Goal: Task Accomplishment & Management: Manage account settings

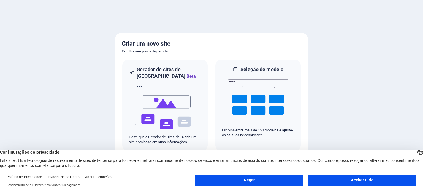
click at [372, 180] on font "Aceitar tudo" at bounding box center [362, 180] width 23 height 4
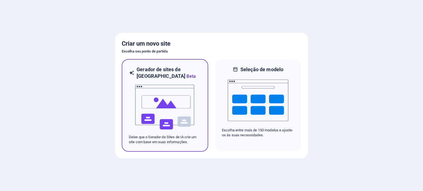
click at [172, 93] on img at bounding box center [165, 107] width 61 height 55
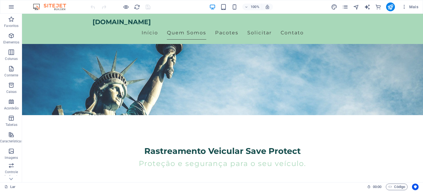
scroll to position [73, 0]
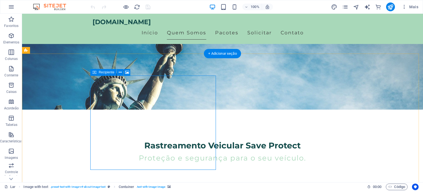
click at [124, 71] on button at bounding box center [127, 72] width 7 height 7
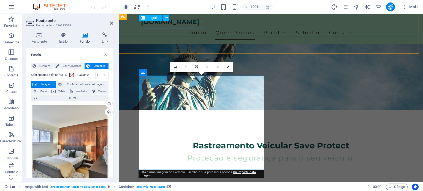
click at [166, 25] on div "saveprotect.com.br" at bounding box center [271, 22] width 260 height 8
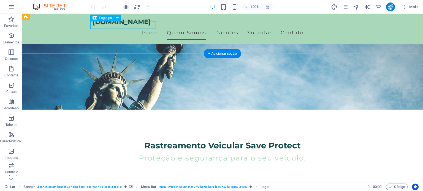
click at [122, 23] on div "saveprotect.com.br" at bounding box center [223, 22] width 260 height 8
click at [115, 18] on button at bounding box center [117, 18] width 7 height 7
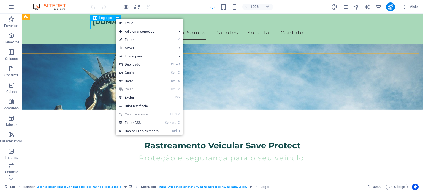
click at [101, 21] on div "Logotipo" at bounding box center [107, 18] width 34 height 7
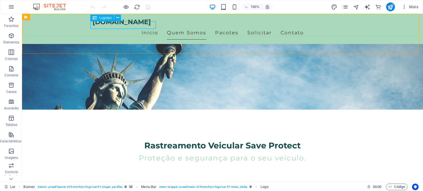
click at [100, 21] on div "Logotipo" at bounding box center [102, 18] width 24 height 7
click at [99, 15] on div "Logotipo" at bounding box center [102, 18] width 24 height 7
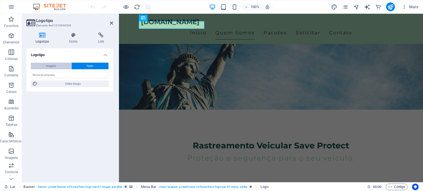
click at [54, 67] on font "Imagem" at bounding box center [51, 65] width 10 height 3
select select "DISABLED_OPTION_VALUE"
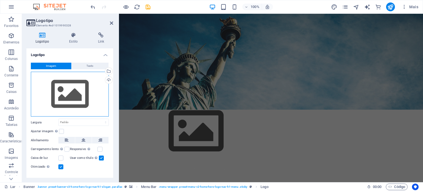
click at [56, 82] on div "Arraste os arquivos aqui, clique para escolher os arquivos ou selecione-os em A…" at bounding box center [70, 94] width 78 height 45
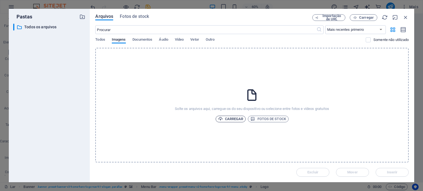
click at [229, 120] on font "Carregar" at bounding box center [234, 119] width 18 height 4
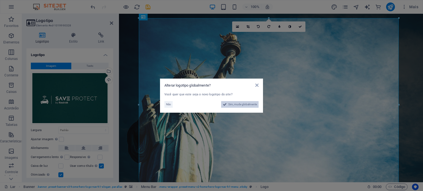
click at [229, 104] on font "Sim, mude globalmente" at bounding box center [242, 104] width 29 height 3
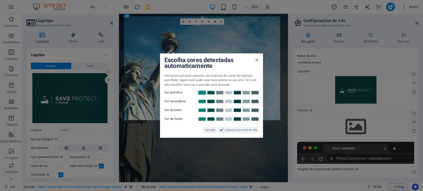
click at [201, 93] on link at bounding box center [202, 93] width 8 height 4
click at [208, 103] on link at bounding box center [211, 101] width 8 height 4
click at [210, 111] on link at bounding box center [211, 110] width 8 height 4
click at [228, 119] on link at bounding box center [228, 119] width 8 height 4
click at [235, 132] on font "Aplicar novas cores do site" at bounding box center [241, 130] width 32 height 3
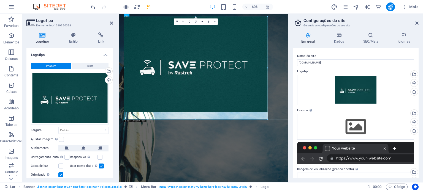
drag, startPoint x: 124, startPoint y: 120, endPoint x: 42, endPoint y: 94, distance: 85.6
type input "870"
select select "px"
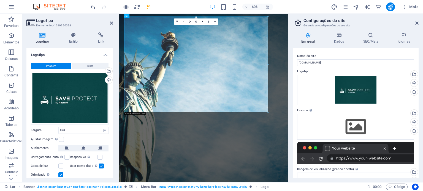
scroll to position [17, 0]
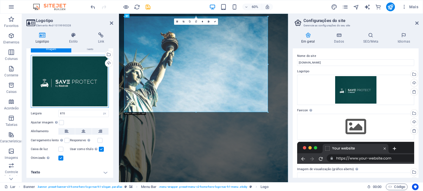
click at [53, 88] on div "Arraste os arquivos aqui, clique para escolher os arquivos ou selecione-os em A…" at bounding box center [70, 81] width 78 height 53
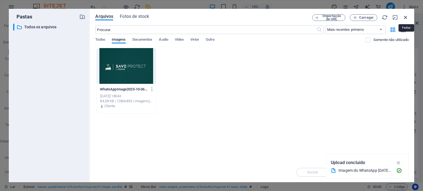
click at [404, 16] on icon "button" at bounding box center [406, 17] width 6 height 6
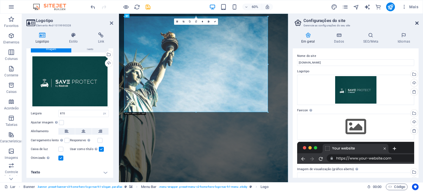
click at [416, 23] on icon at bounding box center [416, 23] width 3 height 4
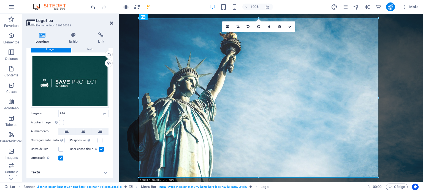
click at [112, 23] on icon at bounding box center [111, 23] width 3 height 4
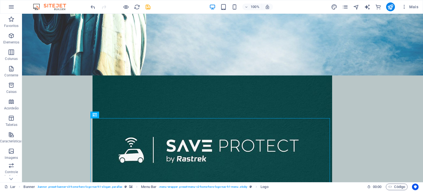
scroll to position [0, 0]
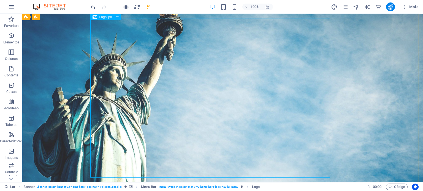
click at [106, 17] on font "Logotipo" at bounding box center [105, 17] width 13 height 4
click at [117, 18] on icon at bounding box center [117, 17] width 3 height 6
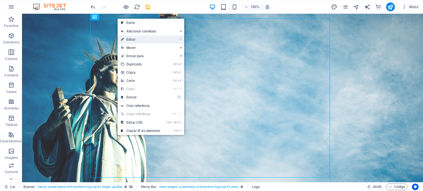
click at [122, 39] on icon at bounding box center [122, 40] width 3 height 8
select select "px"
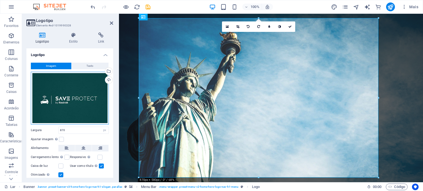
click at [64, 98] on div "Arraste os arquivos aqui, clique para escolher os arquivos ou selecione-os em A…" at bounding box center [70, 98] width 78 height 53
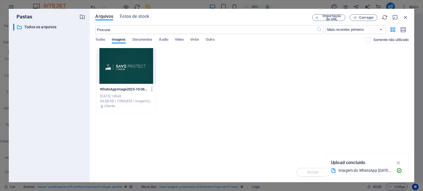
click at [118, 66] on div at bounding box center [126, 66] width 59 height 36
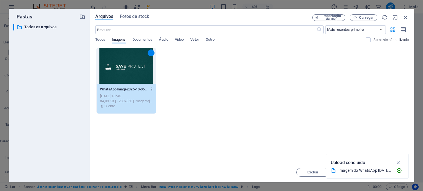
click at [118, 66] on div "1" at bounding box center [126, 66] width 59 height 36
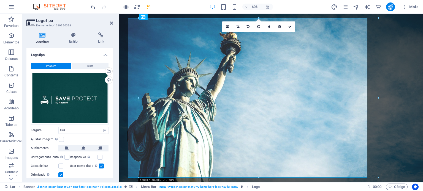
click at [118, 66] on div at bounding box center [118, 98] width 1 height 169
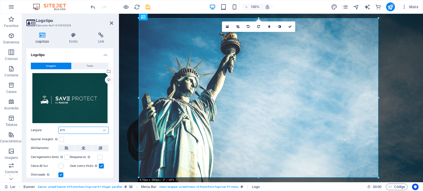
click at [91, 128] on input "870" at bounding box center [84, 130] width 50 height 7
click at [65, 156] on label at bounding box center [66, 157] width 5 height 5
click at [0, 0] on input "Carregamento lento Carregar imagens após o carregamento da página melhora a vel…" at bounding box center [0, 0] width 0 height 0
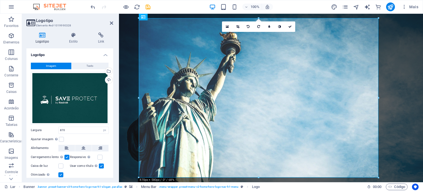
scroll to position [17, 0]
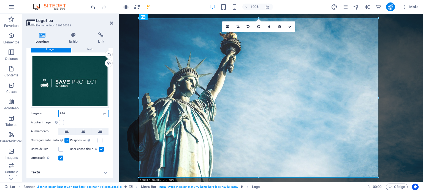
click at [69, 113] on input "870" at bounding box center [84, 113] width 50 height 7
click at [69, 113] on input "871" at bounding box center [84, 113] width 50 height 7
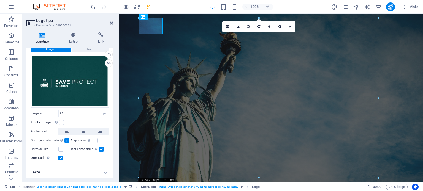
click at [44, 128] on label "Alinhamento" at bounding box center [45, 131] width 28 height 7
click at [78, 114] on input "87" at bounding box center [84, 113] width 50 height 7
type input "8"
type input "100"
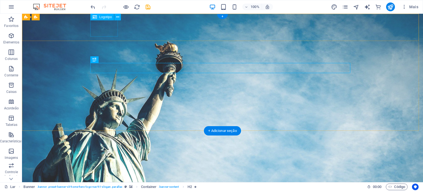
click at [104, 174] on div at bounding box center [223, 183] width 260 height 18
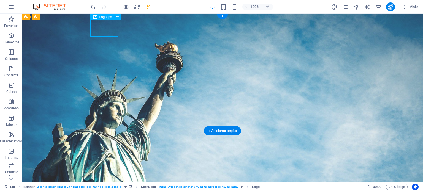
click at [116, 174] on div at bounding box center [223, 183] width 260 height 18
select select "px"
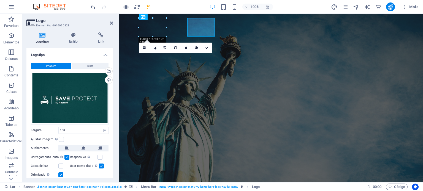
click at [116, 29] on div "Logotipo Estilo Link Logotipo Imagem Texto Arraste os arquivos aqui, clique par…" at bounding box center [70, 105] width 96 height 155
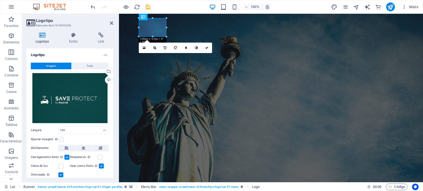
click at [60, 139] on label at bounding box center [61, 139] width 5 height 5
click at [0, 0] on input "Ajustar imagem Ajustar automaticamente a imagem a uma largura e altura fixas" at bounding box center [0, 0] width 0 height 0
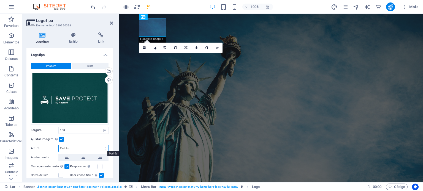
click at [69, 150] on select "Padrão auto px" at bounding box center [84, 148] width 50 height 7
click at [59, 145] on select "Padrão auto px" at bounding box center [84, 148] width 50 height 7
select select "DISABLED_OPTION_VALUE"
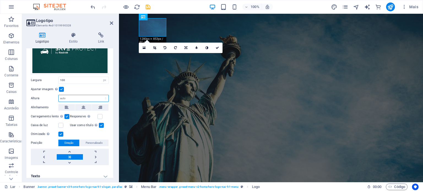
scroll to position [54, 0]
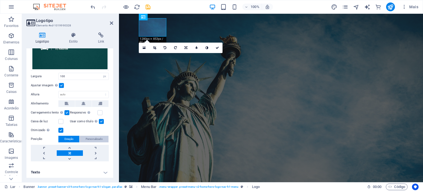
click at [86, 138] on font "Personalizado" at bounding box center [94, 139] width 17 height 3
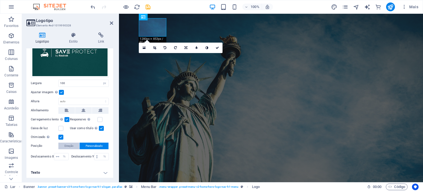
click at [65, 145] on font "Direção" at bounding box center [68, 146] width 9 height 3
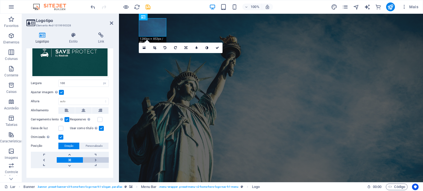
click at [95, 159] on link at bounding box center [96, 161] width 26 height 6
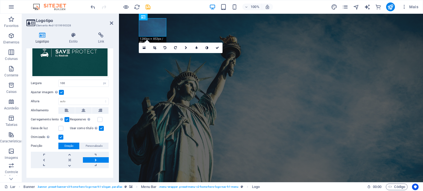
click at [95, 159] on link at bounding box center [96, 161] width 26 height 6
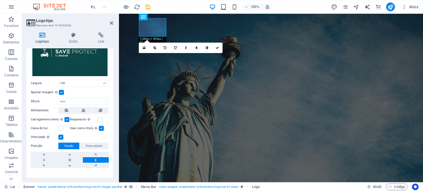
click at [95, 159] on link at bounding box center [96, 161] width 26 height 6
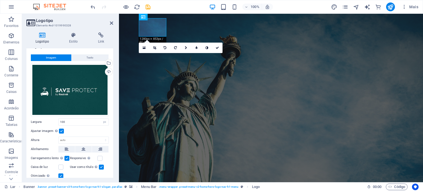
scroll to position [0, 0]
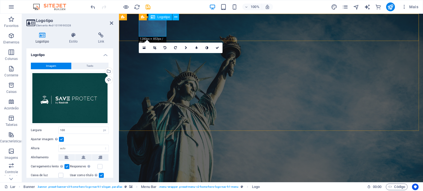
click at [150, 174] on div at bounding box center [271, 183] width 260 height 18
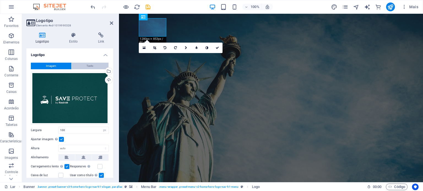
click at [85, 66] on button "Texto" at bounding box center [90, 66] width 37 height 7
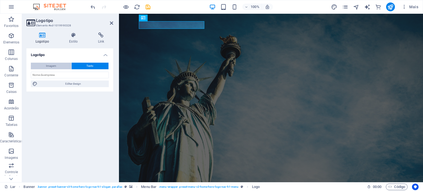
click at [57, 68] on button "Imagem" at bounding box center [51, 66] width 40 height 7
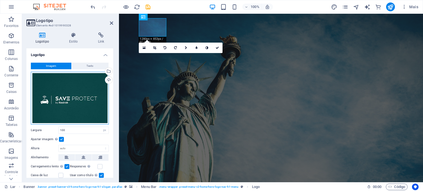
click at [61, 92] on div "Arraste os arquivos aqui, clique para escolher os arquivos ou selecione-os em A…" at bounding box center [70, 98] width 78 height 53
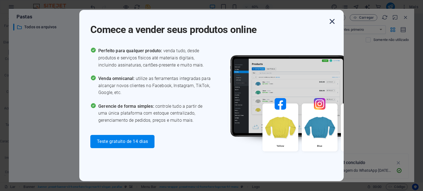
click at [330, 21] on icon "button" at bounding box center [332, 22] width 10 height 10
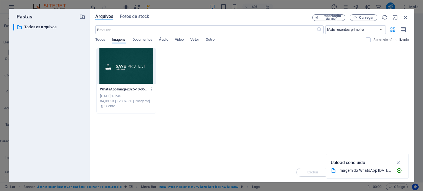
click at [128, 65] on div at bounding box center [126, 66] width 59 height 36
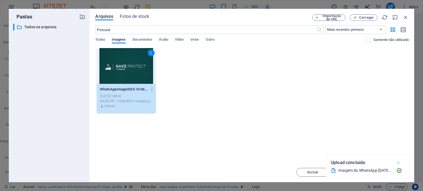
click at [400, 164] on icon "button" at bounding box center [399, 163] width 6 height 6
click at [378, 171] on span "Inserir" at bounding box center [392, 172] width 29 height 3
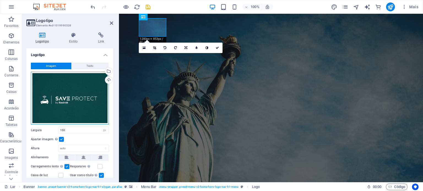
click at [72, 100] on div "Arraste os arquivos aqui, clique para escolher os arquivos ou selecione-os em A…" at bounding box center [70, 98] width 78 height 53
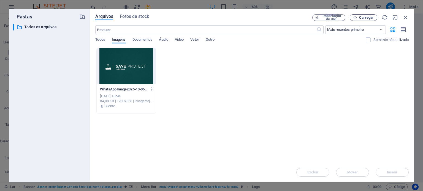
click at [360, 16] on font "Carregar" at bounding box center [366, 17] width 15 height 4
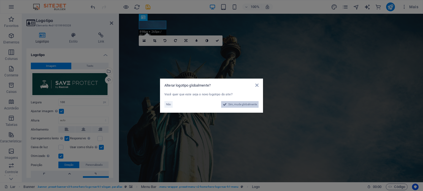
click at [239, 103] on font "Sim, mude globalmente" at bounding box center [242, 104] width 29 height 3
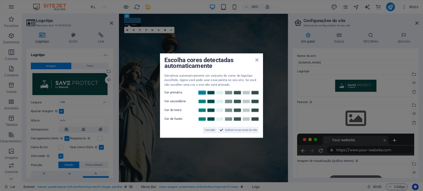
click at [200, 91] on link at bounding box center [202, 93] width 8 height 4
click at [209, 100] on link at bounding box center [211, 101] width 8 height 4
click at [229, 111] on link at bounding box center [228, 110] width 8 height 4
click at [245, 119] on link at bounding box center [246, 119] width 8 height 4
click at [257, 119] on link at bounding box center [255, 119] width 8 height 4
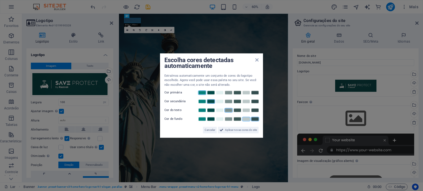
click at [249, 120] on link at bounding box center [246, 119] width 8 height 4
click at [237, 130] on font "Aplicar novas cores do site" at bounding box center [241, 130] width 32 height 3
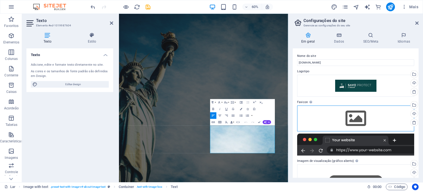
click at [341, 116] on div "Arraste os arquivos aqui, clique para escolher os arquivos ou selecione-os em A…" at bounding box center [355, 119] width 117 height 26
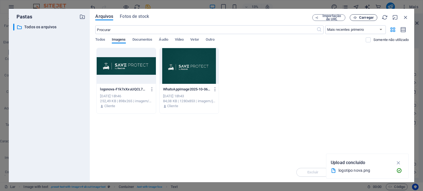
click at [364, 16] on font "Carregar" at bounding box center [366, 17] width 15 height 4
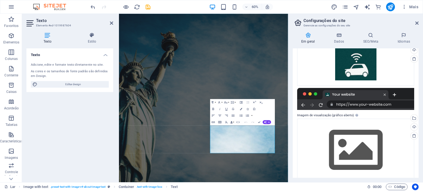
scroll to position [72, 0]
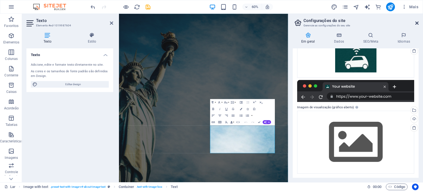
click at [417, 23] on icon at bounding box center [416, 23] width 3 height 4
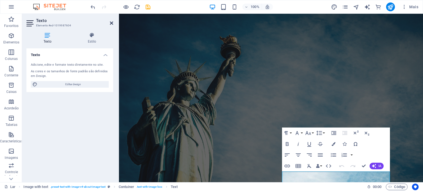
click at [111, 23] on icon at bounding box center [111, 23] width 3 height 4
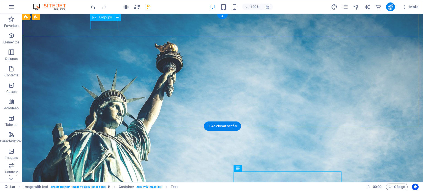
click at [102, 173] on div at bounding box center [223, 177] width 260 height 8
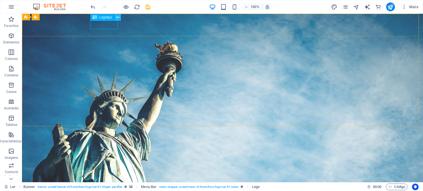
click at [116, 18] on icon at bounding box center [117, 18] width 3 height 6
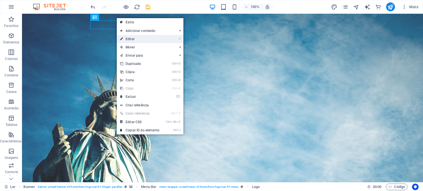
click at [129, 40] on font "Editar" at bounding box center [130, 39] width 9 height 4
select select "px"
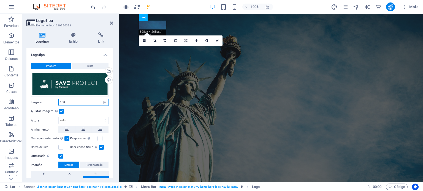
click at [93, 101] on input "100" at bounding box center [84, 102] width 50 height 7
click at [103, 111] on div "Ajustar imagem Ajustar automaticamente a imagem a uma largura e altura fixas" at bounding box center [70, 111] width 78 height 7
click at [78, 101] on input "120" at bounding box center [84, 102] width 50 height 7
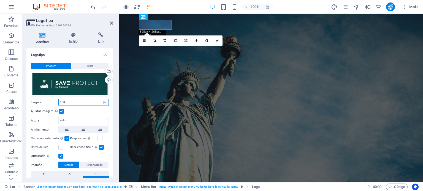
type input "150"
click at [153, 109] on figure at bounding box center [271, 98] width 304 height 169
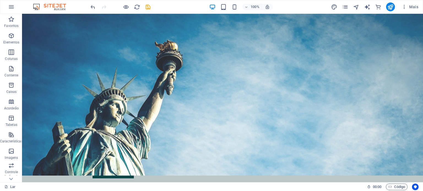
scroll to position [0, 0]
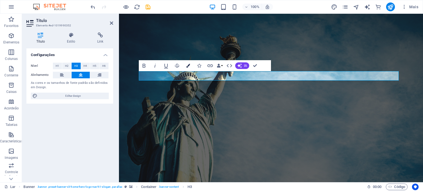
click at [190, 65] on icon "button" at bounding box center [188, 66] width 4 height 4
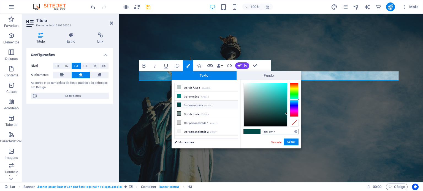
drag, startPoint x: 278, startPoint y: 132, endPoint x: 264, endPoint y: 132, distance: 13.2
click at [264, 132] on input "#014947" at bounding box center [280, 132] width 37 height 6
click at [265, 137] on div "#fffffff Formatos suportados #0852ed rgb(8, 82, 237) rgba(8, 82, 237, 90%) hsv(…" at bounding box center [270, 154] width 61 height 148
type input "#ffffff"
drag, startPoint x: 285, startPoint y: 113, endPoint x: 236, endPoint y: 55, distance: 76.2
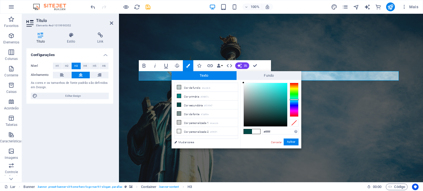
click at [236, 55] on body "Texto original Avalie a tradução O feedback vai ser usado para ajudar a melhora…" at bounding box center [211, 95] width 423 height 191
click at [287, 143] on font "Aplicar" at bounding box center [291, 142] width 8 height 3
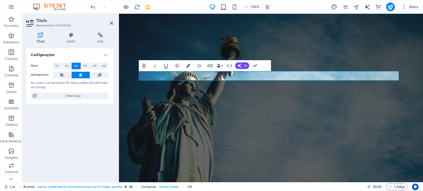
click at [185, 66] on button "Cores" at bounding box center [188, 65] width 10 height 11
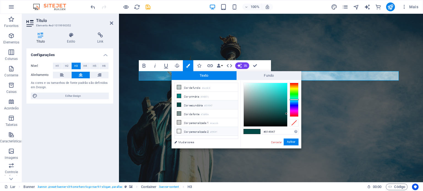
click at [180, 129] on icon at bounding box center [179, 131] width 4 height 4
type input "#f0f2f1"
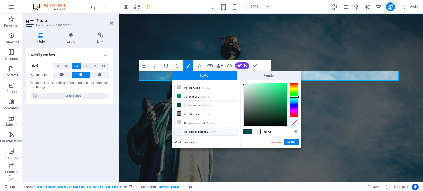
click at [179, 131] on icon at bounding box center [179, 131] width 4 height 4
click at [185, 131] on font "Cor personalizada 2" at bounding box center [196, 132] width 25 height 3
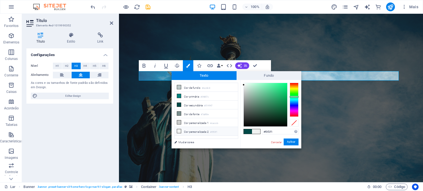
click at [185, 131] on font "Cor personalizada 2" at bounding box center [196, 132] width 25 height 3
click at [294, 141] on font "Aplicar" at bounding box center [291, 142] width 8 height 3
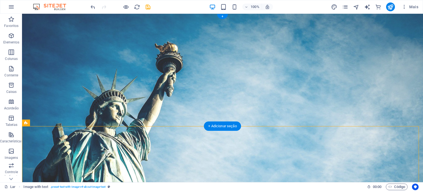
click at [83, 115] on figure at bounding box center [222, 98] width 401 height 169
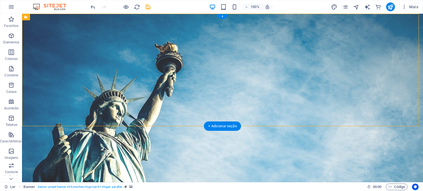
click at [105, 110] on figure at bounding box center [222, 98] width 401 height 169
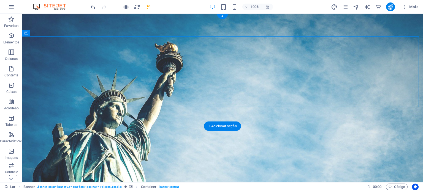
click at [264, 113] on figure at bounding box center [222, 98] width 401 height 169
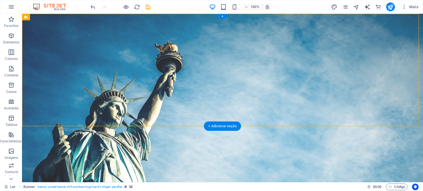
click at [264, 113] on figure at bounding box center [222, 98] width 401 height 169
select select "vh"
select select "header"
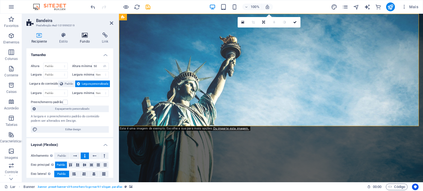
click at [83, 37] on icon at bounding box center [85, 35] width 20 height 6
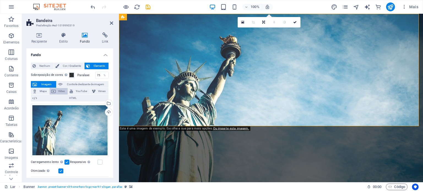
click at [55, 91] on icon at bounding box center [53, 91] width 4 height 7
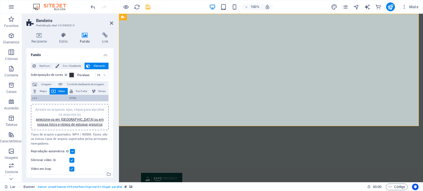
click at [58, 99] on span "HTML" at bounding box center [73, 98] width 68 height 7
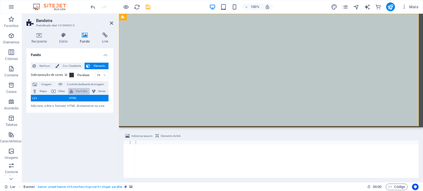
click at [74, 91] on button "YouTube" at bounding box center [79, 91] width 22 height 7
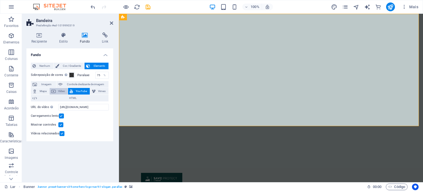
click at [64, 90] on font "Vídeo" at bounding box center [61, 91] width 7 height 3
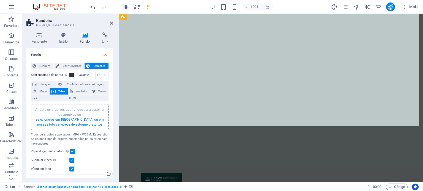
click at [67, 120] on font "selecione-os em Arquivos ou em nossas fotos e vídeos de estoque gratuitos" at bounding box center [70, 122] width 68 height 9
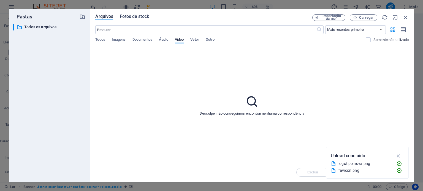
click at [131, 17] on font "Fotos de stock" at bounding box center [134, 16] width 29 height 5
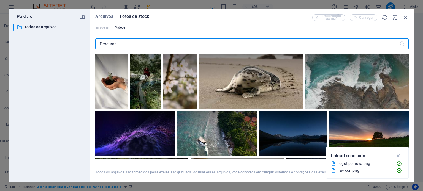
click at [124, 46] on input "text" at bounding box center [247, 44] width 304 height 11
type input "transito"
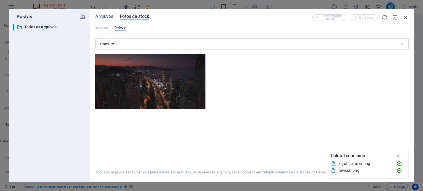
click at [326, 20] on div "Importação de URL Carregar" at bounding box center [360, 17] width 96 height 7
click at [101, 17] on font "Arquivos" at bounding box center [104, 16] width 18 height 5
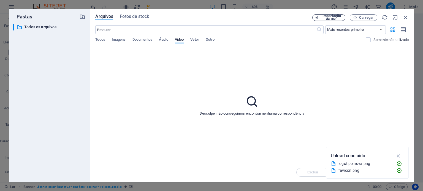
click at [324, 18] on span "Importação de URL" at bounding box center [332, 17] width 22 height 7
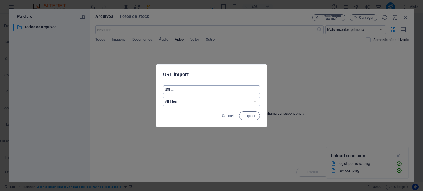
click at [186, 92] on input "text" at bounding box center [211, 90] width 97 height 9
paste input "https://pin.it/4suXWE8kC"
type input "https://pin.it/4suXWE8kC"
click at [214, 103] on select "Todos os arquivos" at bounding box center [211, 101] width 97 height 9
drag, startPoint x: 214, startPoint y: 103, endPoint x: 242, endPoint y: 124, distance: 35.3
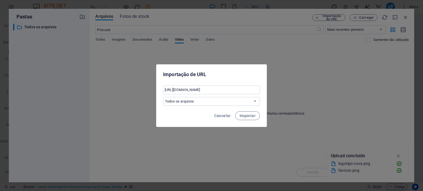
click at [242, 124] on div "Importação de URL https://pin.it/4suXWE8kC ​ Todos os arquivos Cancelar Importar" at bounding box center [211, 95] width 111 height 63
click at [246, 120] on button "Importar" at bounding box center [247, 116] width 25 height 9
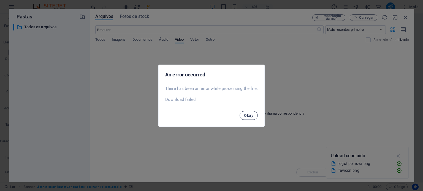
click at [247, 111] on button "Okay" at bounding box center [249, 115] width 18 height 9
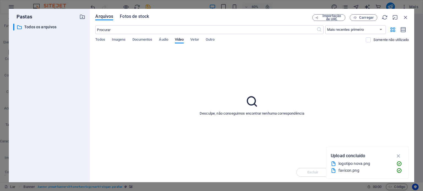
click at [132, 15] on font "Fotos de stock" at bounding box center [134, 16] width 29 height 5
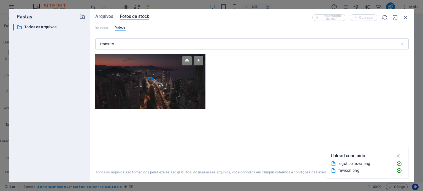
click at [132, 67] on div at bounding box center [150, 68] width 110 height 28
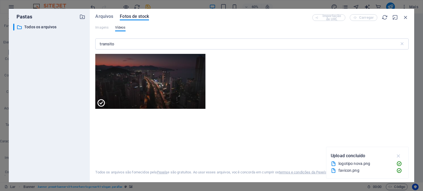
click at [398, 155] on icon "button" at bounding box center [399, 156] width 6 height 6
click at [387, 175] on button "Inserir" at bounding box center [392, 172] width 33 height 9
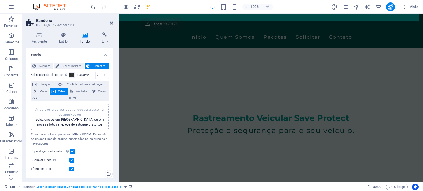
scroll to position [105, 0]
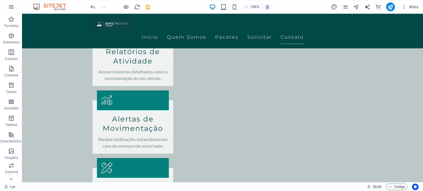
scroll to position [634, 0]
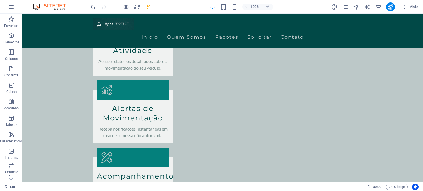
drag, startPoint x: 420, startPoint y: 52, endPoint x: 442, endPoint y: 201, distance: 150.3
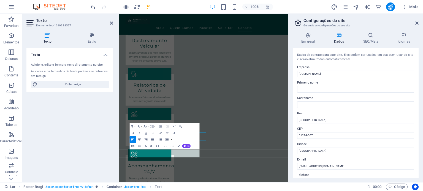
scroll to position [550, 0]
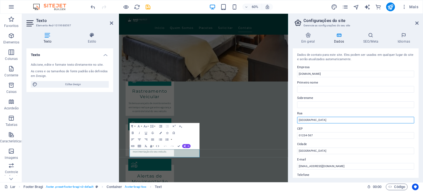
drag, startPoint x: 329, startPoint y: 119, endPoint x: 292, endPoint y: 120, distance: 36.9
click at [292, 120] on div "Em geral Dados SEO/Meta Idiomas Nome do site saveprotect.com.br Logotipo Arrast…" at bounding box center [355, 105] width 135 height 155
paste input "rua tenente jose nogueira 38"
click at [304, 118] on input "rua tenente jose nogueira 38" at bounding box center [355, 120] width 117 height 7
click at [315, 120] on input "rua Tenente jose nogueira 38" at bounding box center [355, 120] width 117 height 7
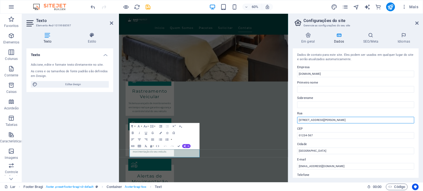
click at [322, 120] on input "rua Tenente Jose nogueira 38" at bounding box center [355, 120] width 117 height 7
type input "rua Tenente Jose Nogueira 38"
drag, startPoint x: 335, startPoint y: 73, endPoint x: 288, endPoint y: 72, distance: 46.8
click at [288, 72] on aside "Configurações do site Gerencie as configurações do seu site Em geral Dados SEO/…" at bounding box center [355, 98] width 135 height 169
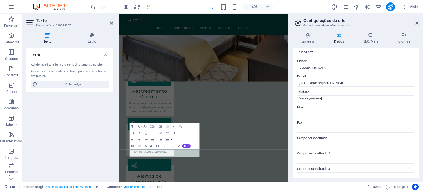
scroll to position [85, 0]
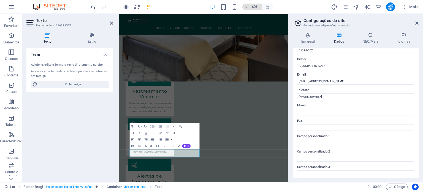
type input "Save Protect"
click at [326, 97] on input "(11) 98765-4321" at bounding box center [355, 97] width 117 height 7
paste input "11 94759-5237"
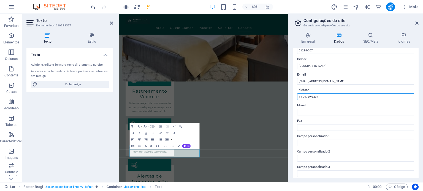
type input "11 94759-5237"
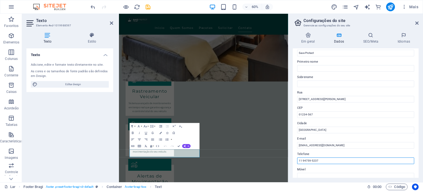
scroll to position [25, 0]
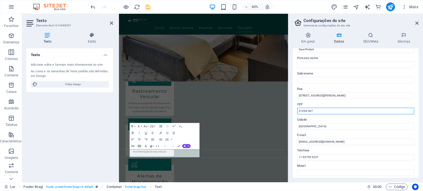
click at [306, 112] on input "01234-567" at bounding box center [355, 111] width 117 height 7
paste input "6333-190"
type input "06333-190"
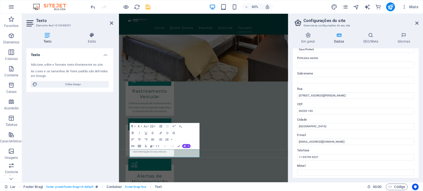
drag, startPoint x: 418, startPoint y: 105, endPoint x: 418, endPoint y: 122, distance: 17.4
click at [418, 122] on div "Dados de contato para este site. Eles podem ser usados ​​em qualquer lugar do s…" at bounding box center [356, 113] width 126 height 130
click at [334, 124] on input "São Paulo" at bounding box center [355, 126] width 117 height 7
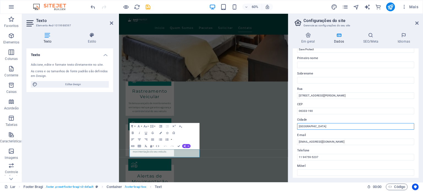
click at [334, 124] on input "São Paulo" at bounding box center [355, 126] width 117 height 7
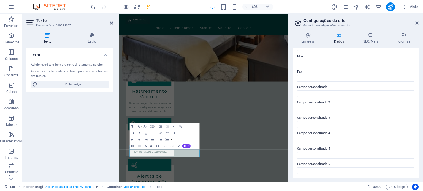
scroll to position [0, 0]
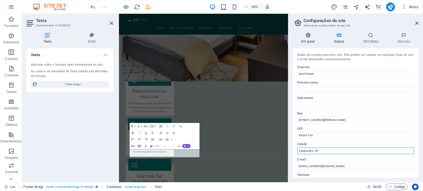
type input "Carapicuiba - SP"
click at [306, 39] on h4 "Em geral" at bounding box center [309, 38] width 33 height 12
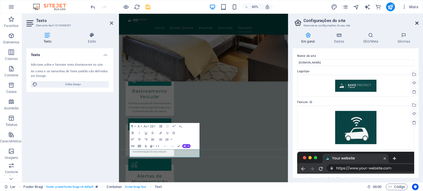
click at [416, 22] on icon at bounding box center [416, 23] width 3 height 4
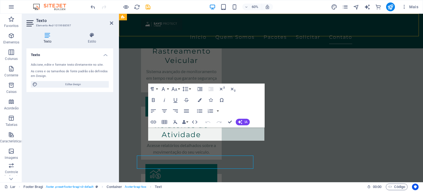
scroll to position [634, 0]
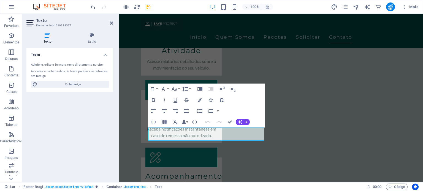
click at [90, 147] on div "Texto Adicione, edite e formate texto diretamente no site. As cores e os tamanh…" at bounding box center [69, 113] width 87 height 130
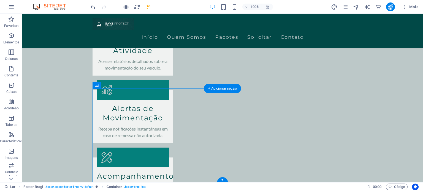
select select "px"
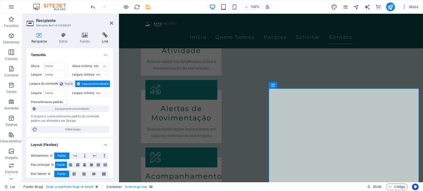
click at [104, 41] on font "Link" at bounding box center [105, 42] width 6 height 4
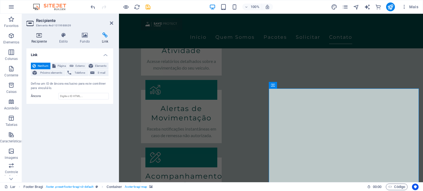
click at [37, 38] on h4 "Recipiente" at bounding box center [40, 38] width 28 height 12
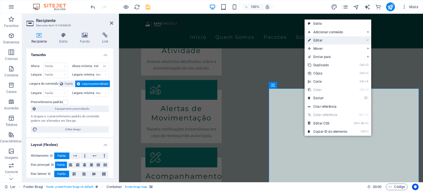
click at [314, 40] on font "Editar" at bounding box center [317, 41] width 9 height 4
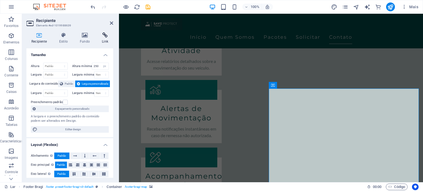
click at [105, 36] on icon at bounding box center [105, 35] width 16 height 6
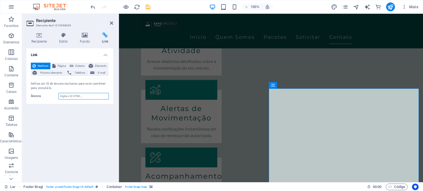
click at [75, 95] on input "Âncora" at bounding box center [83, 96] width 50 height 7
paste input "https://maps.app.goo.gl/SGuz7tAmvvzp8bRd7"
type input "https://maps.app.goo.gl/SGuz7tAmvvzp8bRd7"
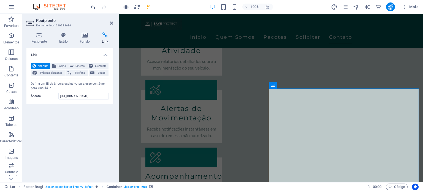
click at [76, 127] on div "Link Nenhum Página Externo Elemento Próximo elemento Telefone E-mail Página Lar…" at bounding box center [69, 113] width 87 height 130
click at [74, 65] on button "Externo" at bounding box center [77, 66] width 19 height 7
select select "blank"
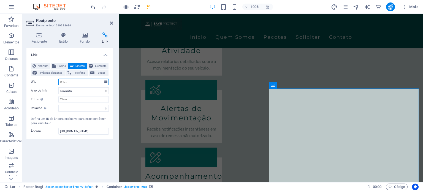
paste input "https://maps.app.goo.gl/SGuz7tAmvvzp8bRd7"
type input "https://maps.app.goo.gl/SGuz7tAmvvzp8bRd7"
click at [48, 144] on div "Link Nenhum Página Externo Elemento Próximo elemento Telefone E-mail Página Lar…" at bounding box center [69, 113] width 87 height 130
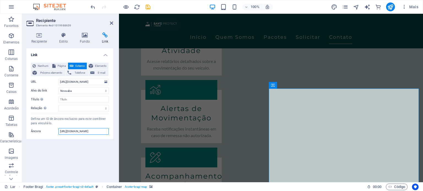
click at [59, 132] on input "https://maps.app.goo.gl/SGuz7tAmvvzp8bRd7" at bounding box center [83, 131] width 50 height 7
click at [111, 23] on icon at bounding box center [111, 23] width 3 height 4
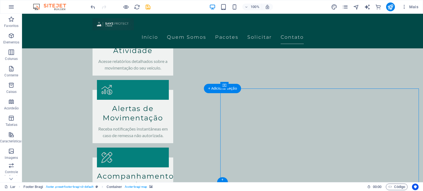
click at [389, 188] on icon "button" at bounding box center [390, 187] width 4 height 4
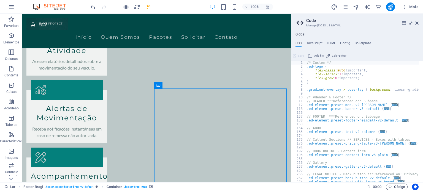
scroll to position [641, 0]
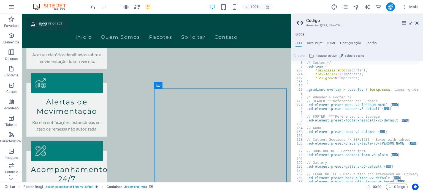
scroll to position [0, 0]
click at [317, 43] on font "JavaScript" at bounding box center [314, 43] width 16 height 4
type textarea "/* JS for preset "Menu V2" */"
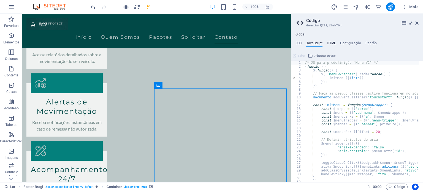
click at [329, 43] on font "HTML" at bounding box center [331, 43] width 9 height 4
type textarea "<a href="#main-content" class="wv-link-content button">Skip to main content</a>"
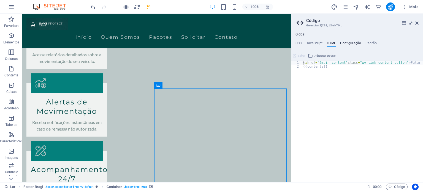
click at [348, 43] on font "Configuração" at bounding box center [350, 43] width 21 height 4
type textarea "$color-background: #bcc8c8;"
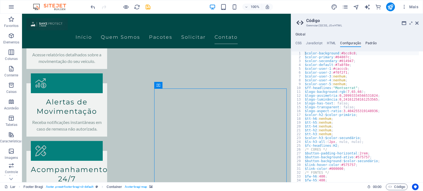
click at [367, 43] on font "Padrão" at bounding box center [370, 43] width 11 height 4
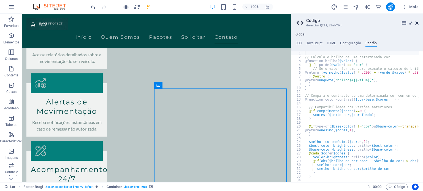
click at [418, 24] on icon at bounding box center [416, 23] width 3 height 4
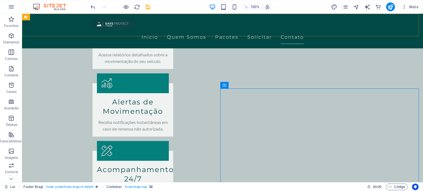
scroll to position [634, 0]
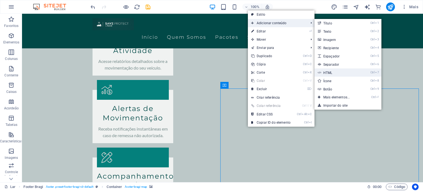
click at [335, 71] on link "Ctrl 7 HTML" at bounding box center [338, 73] width 46 height 8
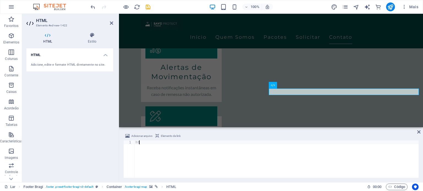
type textarea "h"
click at [161, 137] on font "Elemento de link" at bounding box center [171, 136] width 20 height 3
click at [167, 136] on font "Elemento de link" at bounding box center [171, 136] width 20 height 3
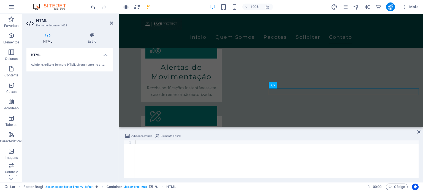
click at [190, 144] on div at bounding box center [276, 163] width 284 height 45
paste textarea
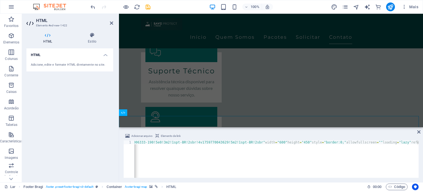
click at [83, 145] on div "HTML Adicione, edite e formate HTML diretamente no site." at bounding box center [69, 113] width 87 height 130
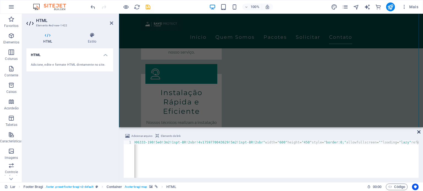
click at [417, 132] on icon at bounding box center [418, 132] width 3 height 4
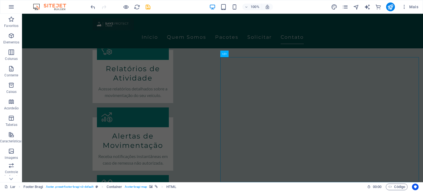
scroll to position [665, 0]
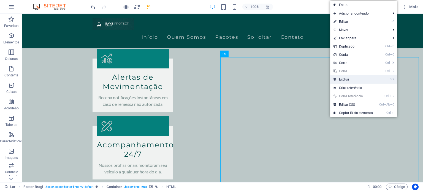
click at [346, 81] on font "Excluir" at bounding box center [344, 80] width 10 height 4
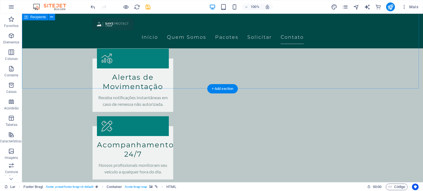
scroll to position [634, 0]
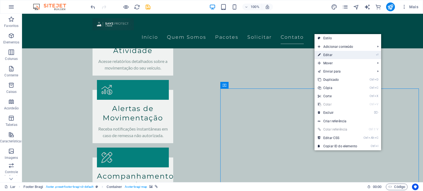
click at [327, 55] on font "Editar" at bounding box center [327, 55] width 9 height 4
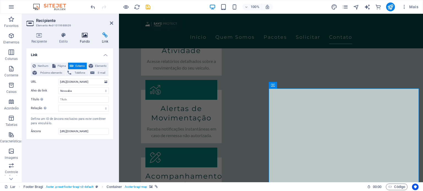
click at [84, 41] on font "Fundo" at bounding box center [85, 42] width 10 height 4
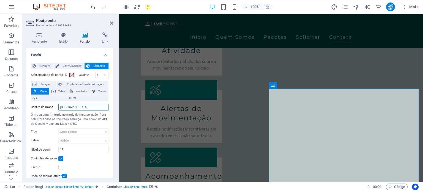
click at [71, 109] on input "Berlin" at bounding box center [83, 107] width 50 height 7
drag, startPoint x: 112, startPoint y: 101, endPoint x: 113, endPoint y: 121, distance: 20.1
click at [113, 121] on div "Fundo Nenhum Cor / Gradiente Elemento Esticar o fundo para largura total Sobrep…" at bounding box center [69, 113] width 87 height 130
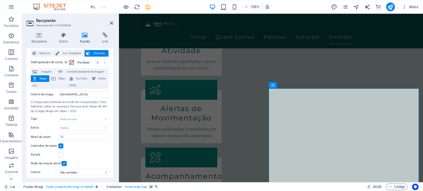
scroll to position [0, 0]
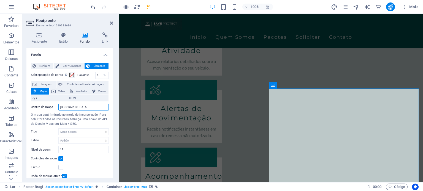
click at [79, 110] on input "Berlin" at bounding box center [83, 107] width 50 height 7
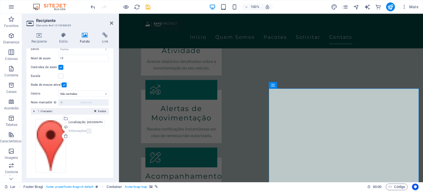
scroll to position [94, 0]
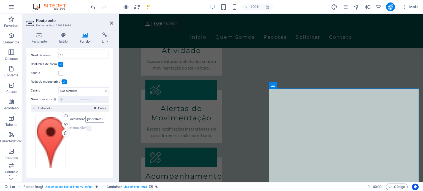
type input "Carapicuiba rua tenente jose nogueira 38"
click at [95, 120] on input "Berlin" at bounding box center [94, 119] width 19 height 7
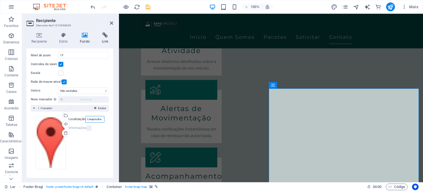
type input "Carapicuiba"
click at [106, 38] on h4 "Link" at bounding box center [105, 38] width 16 height 12
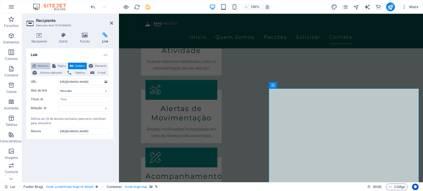
click at [39, 66] on font "Nenhum" at bounding box center [43, 65] width 11 height 3
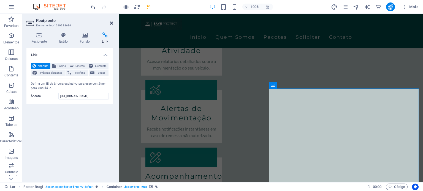
click at [110, 22] on icon at bounding box center [111, 23] width 3 height 4
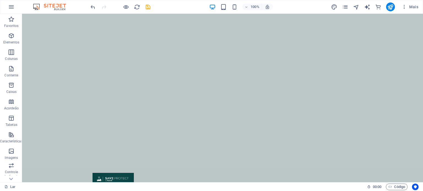
scroll to position [79, 0]
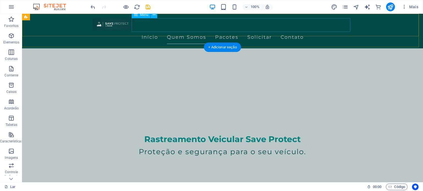
click at [202, 30] on nav "Início Quem Somos Pacotes Solicitar Contato" at bounding box center [223, 37] width 260 height 14
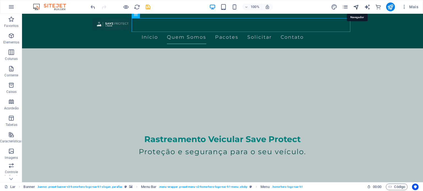
click at [357, 7] on icon "navegador" at bounding box center [356, 7] width 6 height 6
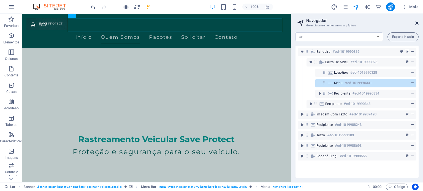
click at [416, 22] on icon at bounding box center [416, 23] width 3 height 4
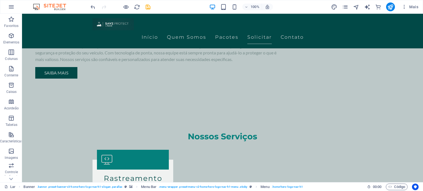
scroll to position [440, 0]
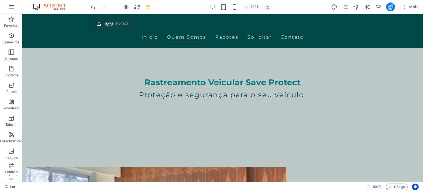
scroll to position [89, 0]
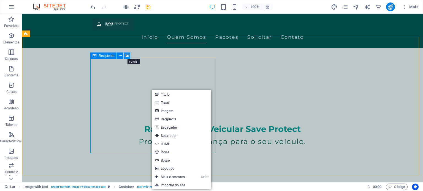
click at [125, 54] on icon at bounding box center [127, 56] width 4 height 6
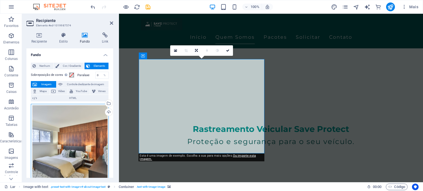
click at [73, 117] on div "Arraste os arquivos aqui, clique para escolher os arquivos ou selecione-os em A…" at bounding box center [70, 143] width 78 height 78
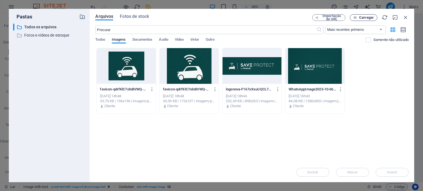
click at [358, 21] on button "Carregar" at bounding box center [364, 17] width 28 height 7
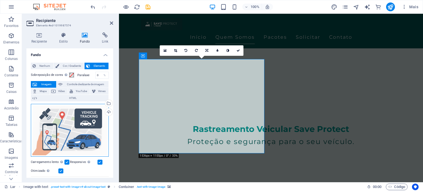
click at [75, 133] on div "Arraste os arquivos aqui, clique para escolher os arquivos ou selecione-os em A…" at bounding box center [70, 130] width 78 height 53
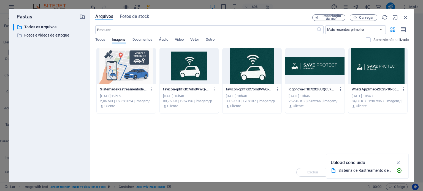
click at [131, 66] on div at bounding box center [126, 66] width 59 height 36
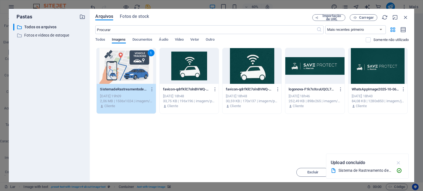
click at [399, 163] on icon "button" at bounding box center [399, 163] width 6 height 6
click at [386, 172] on span "Inserir" at bounding box center [392, 172] width 29 height 3
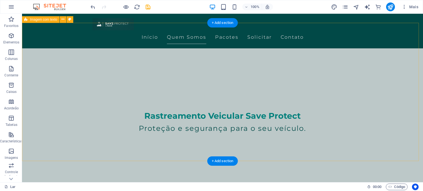
scroll to position [104, 0]
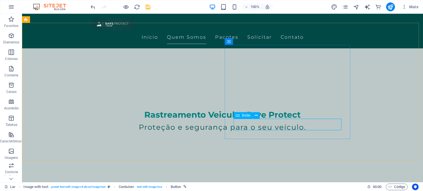
click at [242, 115] on font "Botão" at bounding box center [246, 116] width 9 height 4
click at [257, 115] on icon at bounding box center [256, 116] width 3 height 6
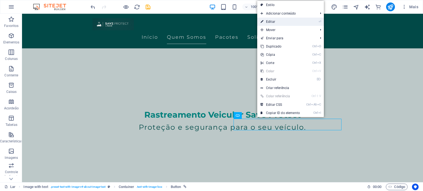
click at [266, 21] on font "Editar" at bounding box center [270, 22] width 9 height 4
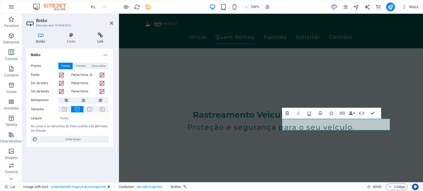
click at [100, 37] on icon at bounding box center [100, 35] width 26 height 6
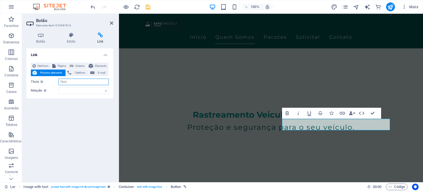
click at [74, 83] on input "Título A descrição adicional do link não deve ser igual ao texto do link. O tít…" at bounding box center [83, 82] width 50 height 7
click at [76, 92] on select "alternar autor marcador de página externo ajuda licença próximo nofollow norefe…" at bounding box center [83, 91] width 50 height 7
click at [71, 82] on input "Título A descrição adicional do link não deve ser igual ao texto do link. O tít…" at bounding box center [83, 82] width 50 height 7
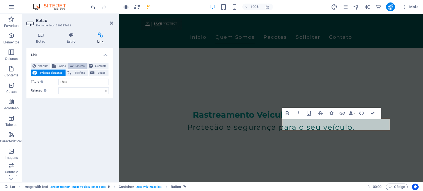
click at [75, 65] on button "Externo" at bounding box center [77, 66] width 19 height 7
select select "blank"
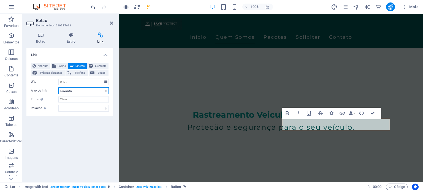
click at [86, 91] on select "Nova aba Mesma aba Sobreposição" at bounding box center [83, 91] width 50 height 7
click at [69, 81] on input "URL" at bounding box center [83, 82] width 50 height 7
paste input "11 94759-5237"
click at [43, 140] on div "Link Nenhum Página Externo Elemento Próximo elemento Telefone E-mail Página Lar…" at bounding box center [69, 113] width 87 height 130
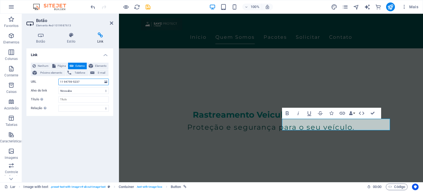
click at [80, 82] on input "11 94759-5237" at bounding box center [83, 82] width 50 height 7
paste input "https://w.app/lfsoul"
type input "https://w.app/lfsoul"
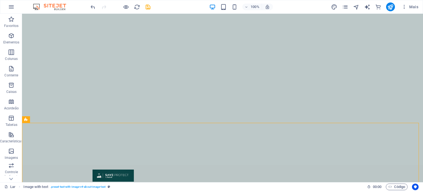
scroll to position [0, 0]
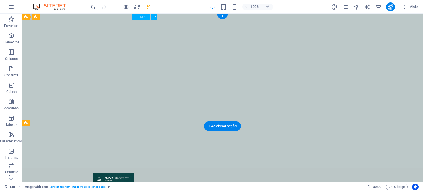
click at [310, 185] on nav "Início Quem Somos Pacotes Solicitar Contato" at bounding box center [223, 192] width 260 height 14
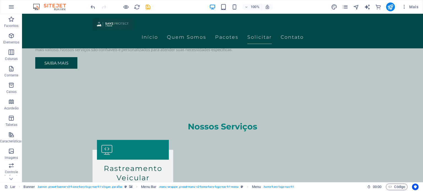
scroll to position [431, 0]
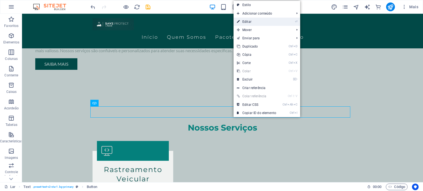
click at [249, 22] on font "Editar" at bounding box center [246, 22] width 9 height 4
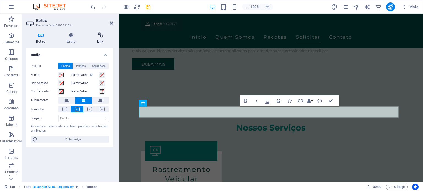
click at [104, 36] on icon at bounding box center [100, 35] width 26 height 6
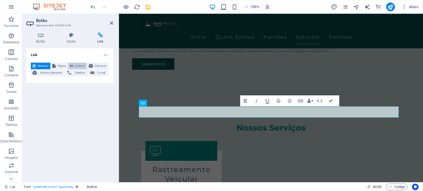
click at [78, 65] on font "Externo" at bounding box center [79, 65] width 9 height 3
select select "blank"
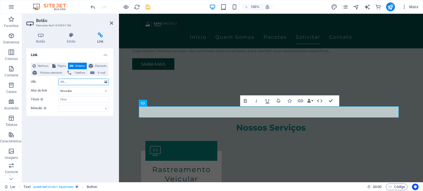
paste input "https://w.app/lfsoul"
type input "https://w.app/lfsoul"
click at [110, 23] on icon at bounding box center [111, 23] width 3 height 4
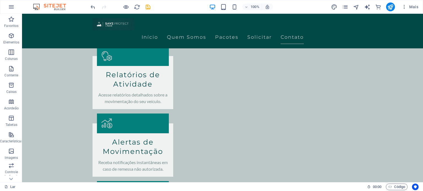
scroll to position [634, 0]
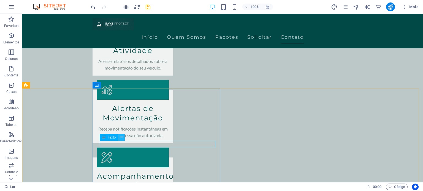
click at [121, 140] on icon at bounding box center [121, 138] width 3 height 6
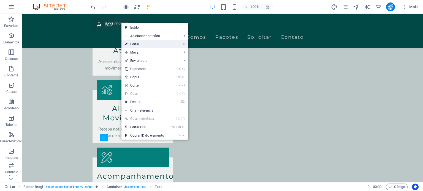
click at [132, 46] on link "⏎ Editar" at bounding box center [144, 44] width 46 height 8
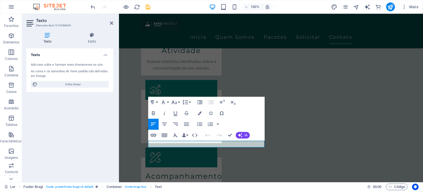
click at [152, 134] on icon "button" at bounding box center [154, 135] width 6 height 3
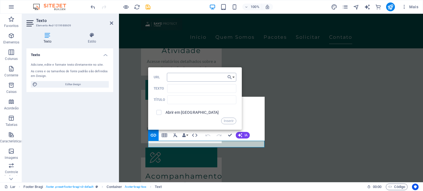
type input "https://w.app/lfsoul"
click at [226, 120] on font "Inserir" at bounding box center [229, 121] width 10 height 4
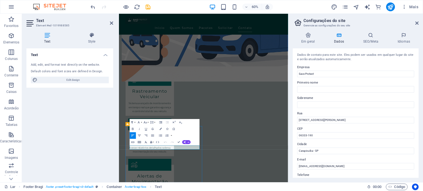
scroll to position [625, 0]
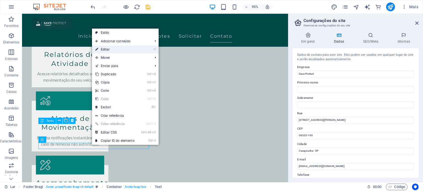
click at [106, 51] on font "Editar" at bounding box center [105, 50] width 9 height 4
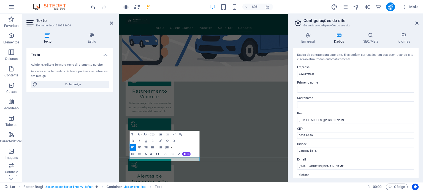
click at [157, 153] on icon "button" at bounding box center [158, 154] width 4 height 4
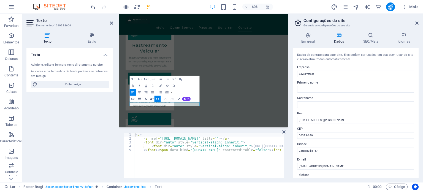
scroll to position [613, 0]
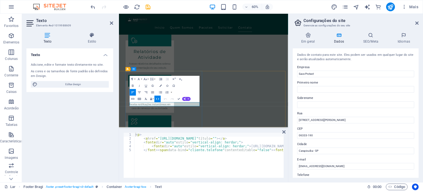
drag, startPoint x: 174, startPoint y: 165, endPoint x: 136, endPoint y: 165, distance: 38.0
click at [156, 99] on icon "button" at bounding box center [158, 99] width 4 height 4
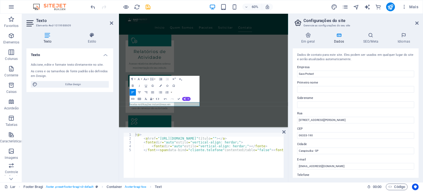
scroll to position [550, 0]
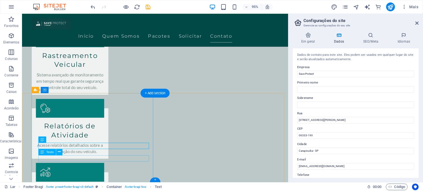
scroll to position [625, 0]
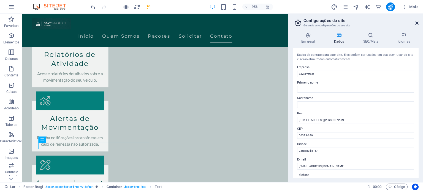
click at [416, 22] on icon at bounding box center [416, 23] width 3 height 4
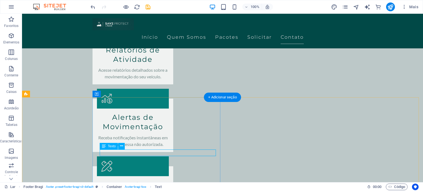
click at [119, 148] on button at bounding box center [121, 146] width 7 height 7
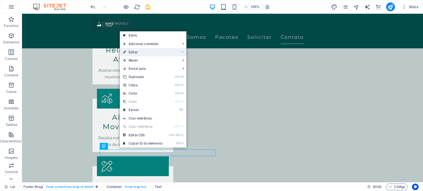
click at [138, 52] on link "⏎ Editar" at bounding box center [143, 52] width 46 height 8
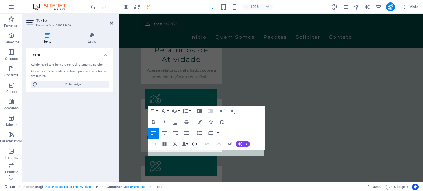
click at [194, 144] on icon "button" at bounding box center [194, 144] width 7 height 7
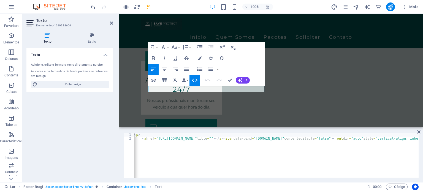
scroll to position [0, 0]
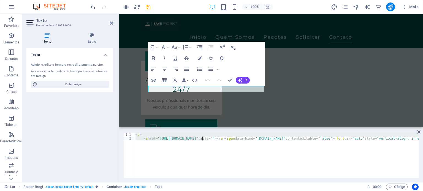
drag, startPoint x: 165, startPoint y: 139, endPoint x: 202, endPoint y: 139, distance: 37.2
click at [202, 139] on div "< p > < a href = "https://w.app/lfsoul" title = "" > </ a > < span data-bind = …" at bounding box center [361, 159] width 455 height 52
paste textarea "https://w.app/lfsoul"
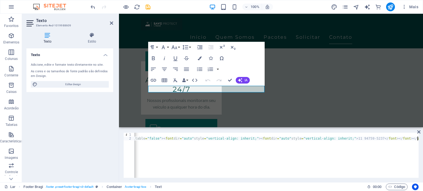
scroll to position [0, 171]
click at [206, 159] on div "< p > < a href = "https://w.app/lfsoul" title = "" > </ a > < span data-bind = …" at bounding box center [191, 159] width 455 height 52
type textarea "<a href="https://w.app/lfsoul" title=""></a> <span data-bind="customer.phone" c…"
click at [420, 133] on icon at bounding box center [418, 132] width 3 height 4
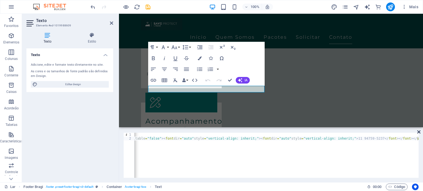
scroll to position [634, 0]
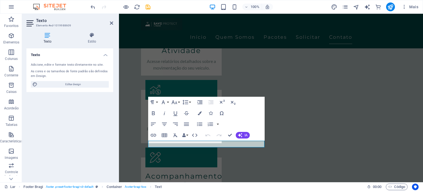
click at [94, 126] on div "Texto Adicione, edite e formate texto diretamente no site. As cores e os tamanh…" at bounding box center [69, 113] width 87 height 130
click at [108, 110] on div "Texto Adicione, edite e formate texto diretamente no site. As cores e os tamanh…" at bounding box center [69, 113] width 87 height 130
click at [112, 22] on icon at bounding box center [111, 23] width 3 height 4
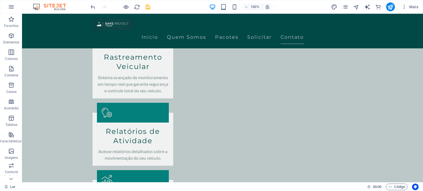
scroll to position [541, 0]
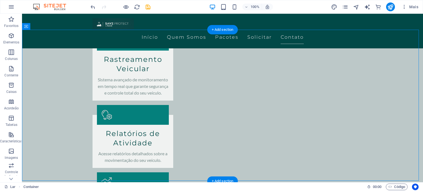
drag, startPoint x: 64, startPoint y: 52, endPoint x: 372, endPoint y: 125, distance: 317.3
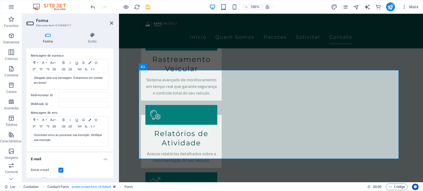
scroll to position [0, 0]
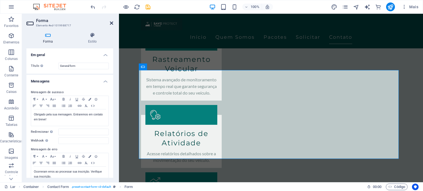
click at [110, 21] on icon at bounding box center [111, 23] width 3 height 4
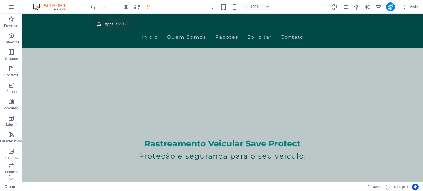
scroll to position [76, 0]
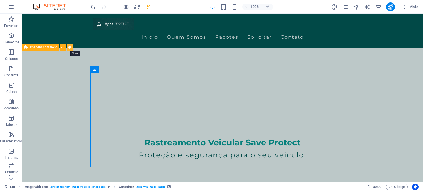
click at [68, 47] on icon at bounding box center [69, 48] width 3 height 6
select select "rem"
select select "px"
select select "preset-text-with-image-v4-about-image-text"
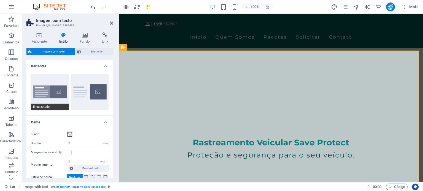
click at [43, 96] on button "Encaixotado" at bounding box center [50, 92] width 38 height 36
type input "0"
type input "2.5"
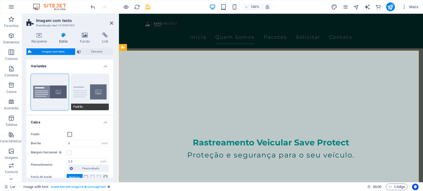
click at [87, 100] on button "Padrão" at bounding box center [90, 92] width 38 height 36
type input "2"
type input "0"
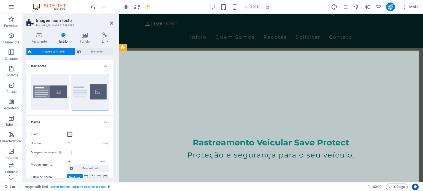
click at [81, 122] on h4 "Caixa" at bounding box center [69, 121] width 87 height 10
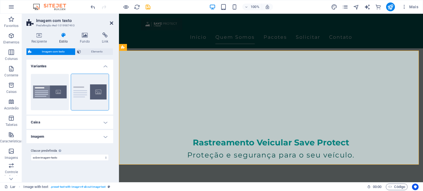
click at [111, 23] on icon at bounding box center [111, 23] width 3 height 4
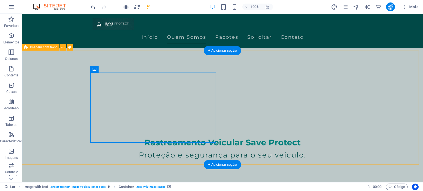
select select "preset-text-with-image-v4-about-image-text"
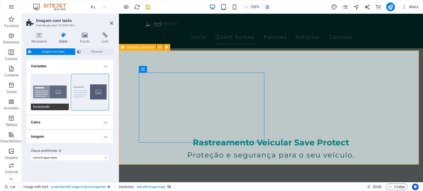
click at [31, 92] on button "Encaixotado" at bounding box center [50, 92] width 38 height 36
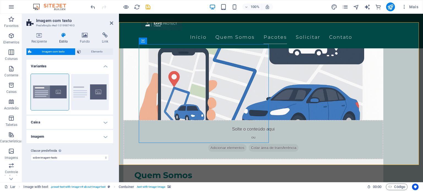
scroll to position [0, 0]
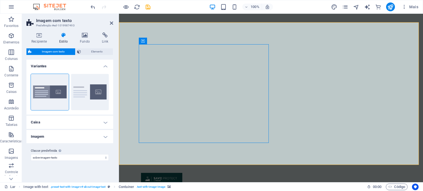
drag, startPoint x: 422, startPoint y: 55, endPoint x: 538, endPoint y: 26, distance: 120.1
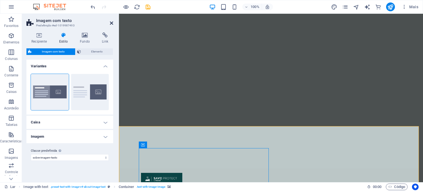
click at [111, 25] on icon at bounding box center [111, 23] width 3 height 4
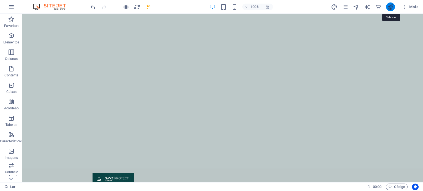
click at [391, 5] on icon "publicar" at bounding box center [390, 7] width 6 height 6
checkbox input "false"
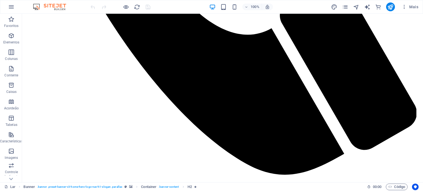
scroll to position [638, 0]
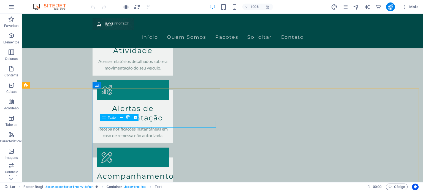
click at [109, 117] on font "Texto" at bounding box center [112, 118] width 8 height 4
click at [121, 119] on icon at bounding box center [121, 118] width 3 height 6
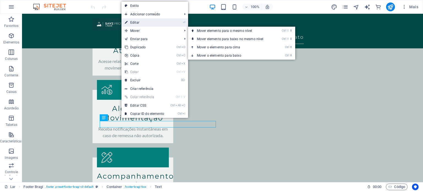
click at [140, 25] on link "⏎ Editar" at bounding box center [144, 22] width 46 height 8
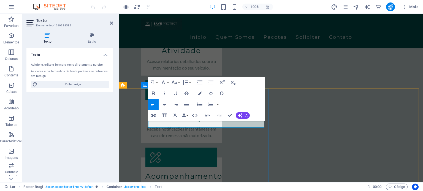
drag, startPoint x: 188, startPoint y: 125, endPoint x: 150, endPoint y: 124, distance: 38.0
click at [99, 136] on div "Texto Adicione, edite e formate texto diretamente no site. As cores e os tamanh…" at bounding box center [69, 113] width 87 height 130
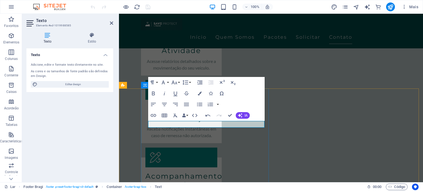
click at [118, 136] on div at bounding box center [118, 98] width 1 height 169
click at [285, 85] on font "Recipiente" at bounding box center [285, 85] width 16 height 4
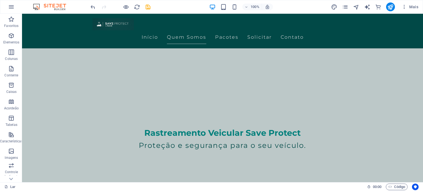
scroll to position [86, 0]
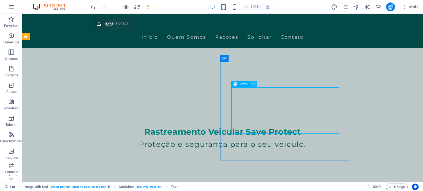
click at [252, 85] on icon at bounding box center [253, 85] width 3 height 6
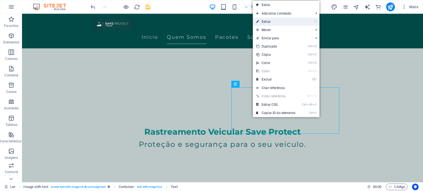
click at [263, 23] on font "Editar" at bounding box center [266, 22] width 9 height 4
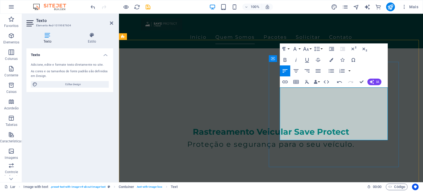
drag, startPoint x: 281, startPoint y: 90, endPoint x: 342, endPoint y: 139, distance: 77.9
copy font "A Save Protect Empresa com parceria com a Rastrek é uma empresa especializada e…"
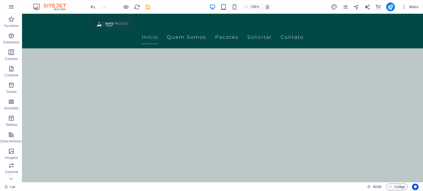
scroll to position [0, 0]
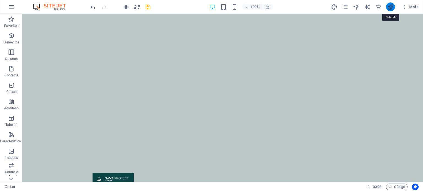
click at [392, 8] on icon "publicar" at bounding box center [390, 7] width 6 height 6
checkbox input "false"
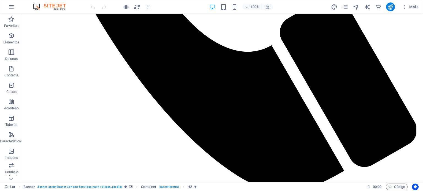
scroll to position [652, 0]
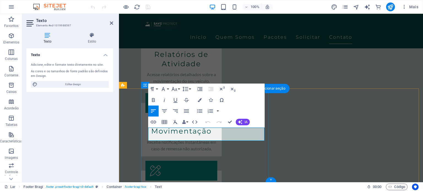
drag, startPoint x: 207, startPoint y: 136, endPoint x: 147, endPoint y: 128, distance: 61.4
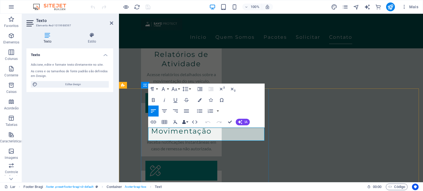
click at [181, 128] on button "Ligações de dados" at bounding box center [185, 122] width 8 height 11
click at [157, 128] on div "Formato de parágrafo Normal Título 1 Título 2 Título 3 Título 4 Título 5 Título…" at bounding box center [206, 106] width 117 height 44
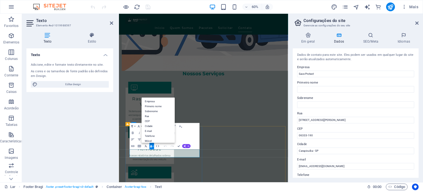
drag, startPoint x: 197, startPoint y: 252, endPoint x: 142, endPoint y: 243, distance: 56.1
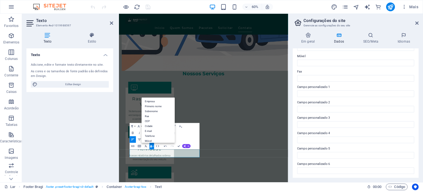
scroll to position [0, 0]
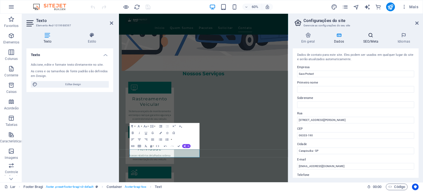
click at [364, 39] on h4 "SEO/Meta" at bounding box center [372, 38] width 34 height 12
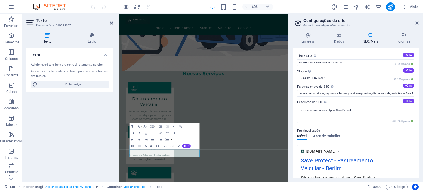
click at [412, 102] on button "IA" at bounding box center [408, 101] width 11 height 4
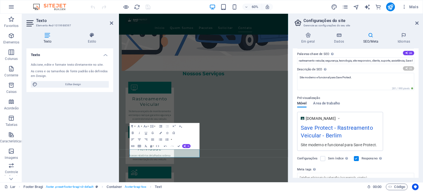
type textarea "Ensure your vehicles safety with Save Protects advanced tracking solutions. Enj…"
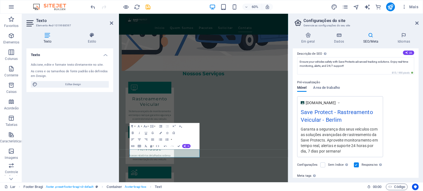
scroll to position [52, 0]
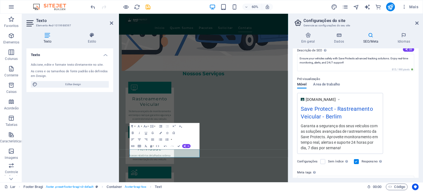
drag, startPoint x: 338, startPoint y: 118, endPoint x: 328, endPoint y: 118, distance: 10.2
click at [328, 118] on font "Save Protect - Rastreamento Veicular - Berlim" at bounding box center [337, 113] width 72 height 14
click at [322, 85] on font "Área de trabalho" at bounding box center [326, 84] width 27 height 4
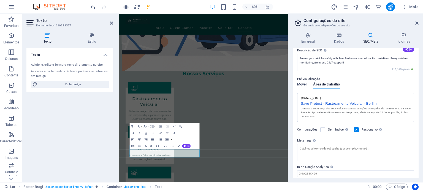
click at [304, 84] on font "Móvel" at bounding box center [301, 84] width 9 height 4
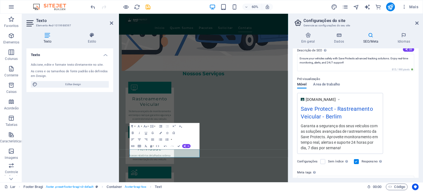
scroll to position [102, 0]
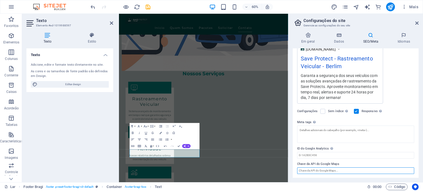
click at [328, 170] on input "Chave da API do Google Maps" at bounding box center [355, 171] width 117 height 7
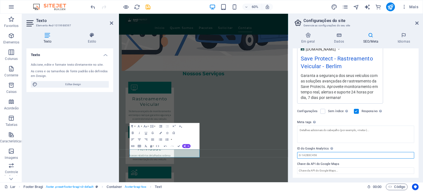
click at [328, 155] on input "ID do Google Analytics Adicione apenas o ID do Google Analytics. Incluímos o ID…" at bounding box center [355, 155] width 117 height 7
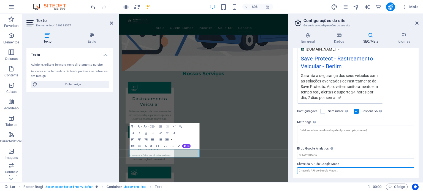
click at [330, 171] on input "Chave da API do Google Maps" at bounding box center [355, 171] width 117 height 7
paste input "<iframe src="https://www.google.com/maps/embed?pb=!4v1759771651719!6m8!1m7!1sBk…"
type input "<iframe src="https://www.google.com/maps/embed?pb=!4v1759771651719!6m8!1m7!1sBk…"
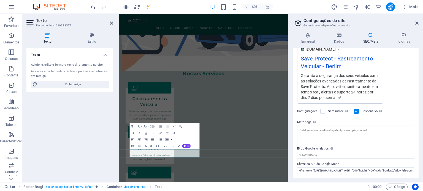
click at [423, 169] on div "Em geral Dados SEO/Meta Idiomas Nome do site saveprotect.com.br Logotipo Arrast…" at bounding box center [355, 105] width 135 height 155
click at [341, 66] on font "Save Protect - Rastreamento Veicular - Berlim" at bounding box center [337, 62] width 72 height 14
click at [310, 38] on h4 "Em geral" at bounding box center [309, 38] width 33 height 12
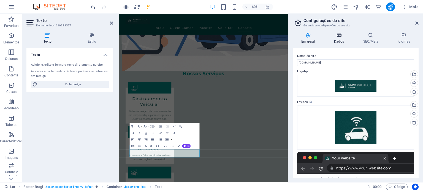
click at [336, 37] on icon at bounding box center [339, 35] width 27 height 6
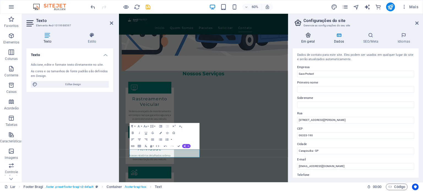
click at [303, 37] on icon at bounding box center [308, 35] width 31 height 6
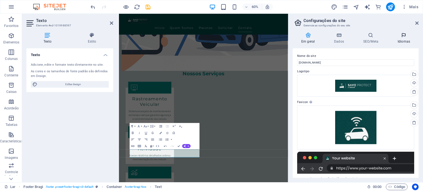
click at [399, 39] on h4 "Idiomas" at bounding box center [403, 38] width 29 height 12
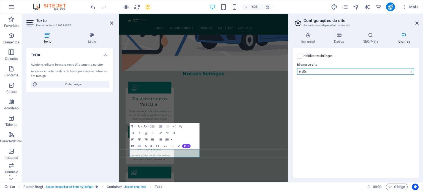
click at [306, 70] on select "Abkhaziano Longe afrikaans Akan albanês Amárico árabe Aragonês armênio Assamese…" at bounding box center [355, 71] width 117 height 7
click at [297, 68] on select "Abkhaziano Longe afrikaans Akan albanês Amárico árabe Aragonês armênio Assamese…" at bounding box center [355, 71] width 117 height 7
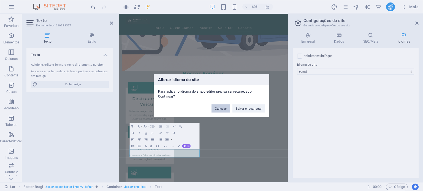
click at [223, 107] on font "Cancelar" at bounding box center [221, 108] width 12 height 3
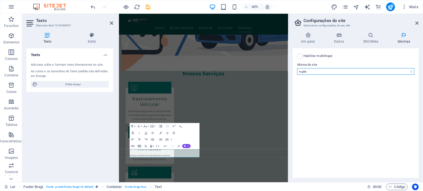
click at [321, 70] on select "Abkhaziano Longe afrikaans Akan albanês Amárico árabe Aragonês armênio Assamese…" at bounding box center [355, 71] width 117 height 7
select select "34"
click at [297, 68] on select "Abkhaziano Longe afrikaans Akan albanês Amárico árabe Aragonês armênio Assamese…" at bounding box center [355, 71] width 117 height 7
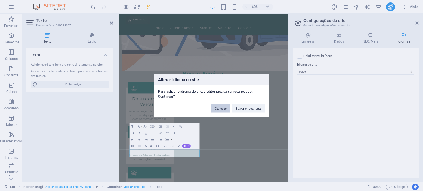
click at [218, 109] on font "Cancelar" at bounding box center [221, 108] width 12 height 3
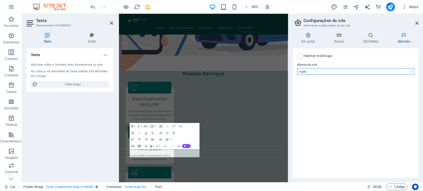
click at [307, 71] on select "Abkhaziano Longe afrikaans Akan albanês Amárico árabe Aragonês armênio Assamese…" at bounding box center [355, 71] width 117 height 7
select select "128"
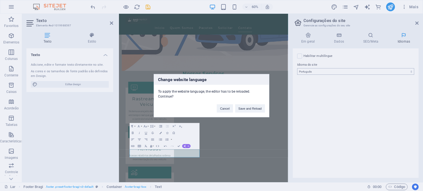
click at [307, 71] on div "Change website language To apply the website language, the editor has to be rel…" at bounding box center [211, 95] width 423 height 191
click at [248, 110] on button "Salvar e recarregar" at bounding box center [248, 108] width 32 height 8
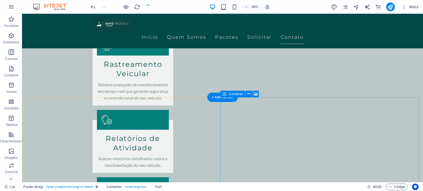
checkbox input "false"
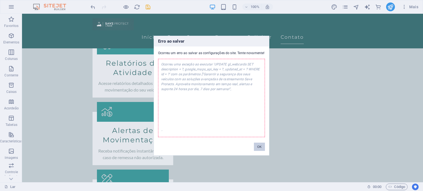
click at [259, 147] on font "OK" at bounding box center [259, 146] width 4 height 3
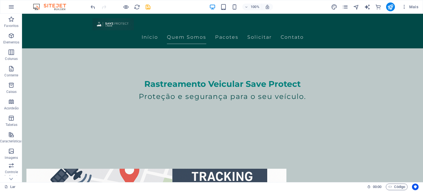
scroll to position [0, 0]
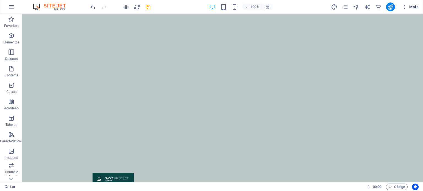
click at [409, 6] on span "Mais" at bounding box center [410, 7] width 17 height 6
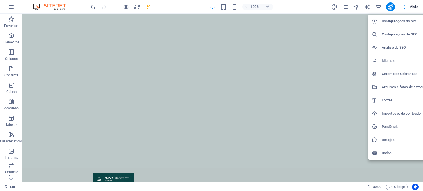
click at [388, 31] on h6 "Configurações de SEO" at bounding box center [404, 34] width 45 height 7
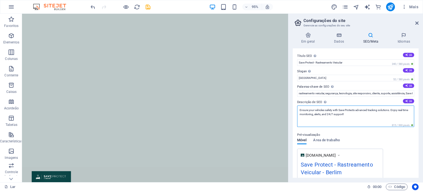
drag, startPoint x: 347, startPoint y: 115, endPoint x: 296, endPoint y: 109, distance: 51.7
click at [296, 109] on div "Título SEO O título do seu site - faça com que ele se destaque nos resultados d…" at bounding box center [356, 113] width 126 height 130
paste textarea "aranta a segurança dos seus veículos com as soluções avançadas de rastreamento …"
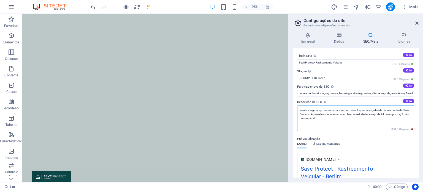
drag, startPoint x: 368, startPoint y: 113, endPoint x: 370, endPoint y: 118, distance: 5.7
click at [370, 118] on textarea "aranta a segurança dos seus veículos com as soluções avançadas de rastreamento …" at bounding box center [355, 119] width 117 height 26
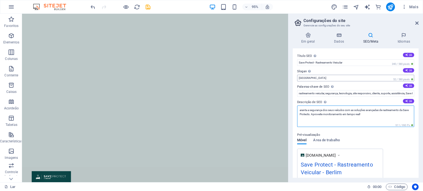
type textarea "aranta a segurança dos seus veículos com as soluções avançadas de rastreamento …"
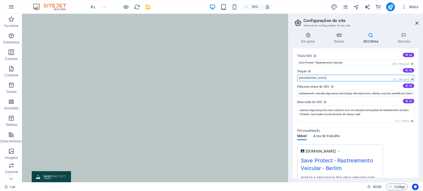
drag, startPoint x: 313, startPoint y: 77, endPoint x: 291, endPoint y: 80, distance: 22.2
click at [291, 80] on div "Em geral Dados SEO/Meta Idiomas Nome do site saveprotect.com.br Logotipo Arrast…" at bounding box center [355, 105] width 135 height 155
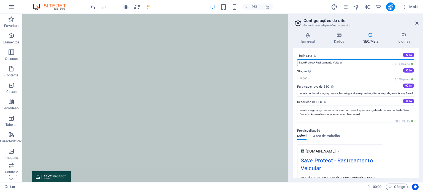
drag, startPoint x: 348, startPoint y: 63, endPoint x: 316, endPoint y: 63, distance: 32.5
click at [316, 63] on input "Save Protect - Rastreamento Veicular" at bounding box center [355, 62] width 117 height 7
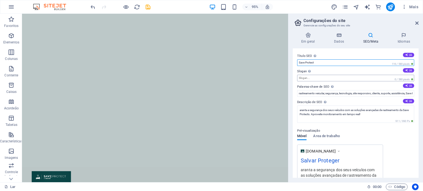
type input "Save Protect"
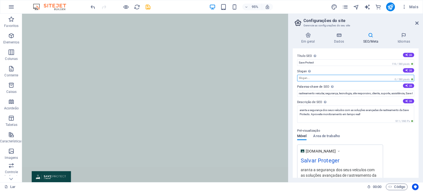
click at [299, 80] on input "Slogan O slogan do seu site. IA" at bounding box center [355, 78] width 117 height 7
paste input "aranta a segurança dos seus veículos com as soluções avançadas de rastreamento …"
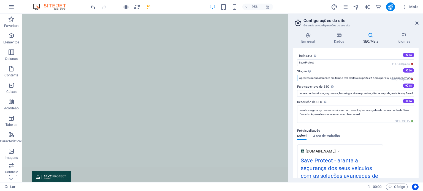
click at [310, 78] on input "aranta a segurança dos seus veículos com as soluções avançadas de rastreamento …" at bounding box center [355, 78] width 117 height 7
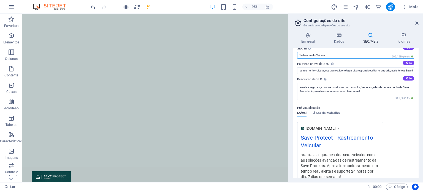
scroll to position [22, 0]
type input "Rastreamento Veicular"
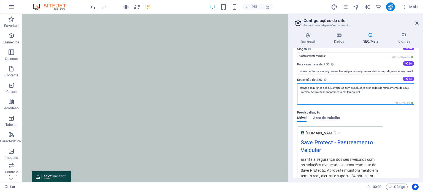
click at [299, 88] on textarea "aranta a segurança dos seus veículos com as soluções avançadas de rastreamento …" at bounding box center [355, 93] width 117 height 21
type textarea "Garanta a segurança dos seus veículos com as soluções avançadas de rastreamento…"
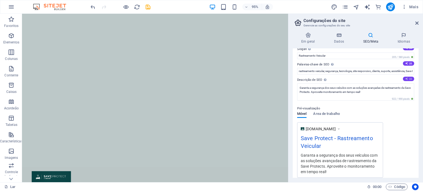
drag, startPoint x: 418, startPoint y: 105, endPoint x: 408, endPoint y: 80, distance: 27.7
click at [408, 80] on div "Título SEO O título do seu site - faça com que ele se destaque nos resultados d…" at bounding box center [356, 113] width 126 height 130
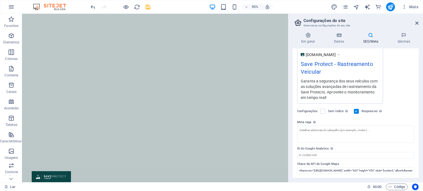
scroll to position [0, 0]
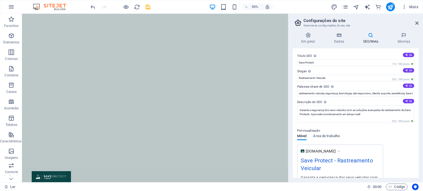
click at [418, 20] on h2 "Configurações do site" at bounding box center [361, 20] width 115 height 5
click at [417, 22] on icon at bounding box center [416, 23] width 3 height 4
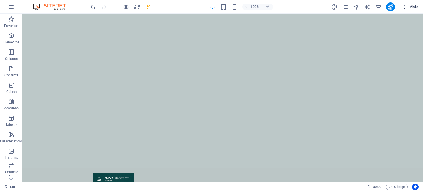
click at [403, 6] on icon "button" at bounding box center [405, 7] width 6 height 6
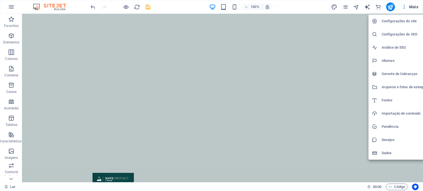
click at [390, 6] on div at bounding box center [211, 95] width 423 height 191
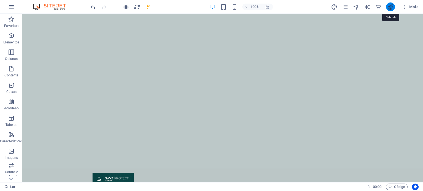
click at [392, 4] on icon "publicar" at bounding box center [390, 7] width 6 height 6
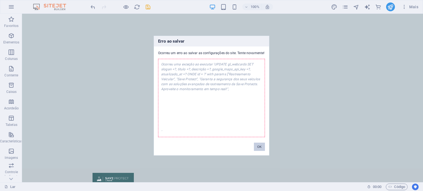
click at [256, 146] on button "OK" at bounding box center [259, 147] width 11 height 8
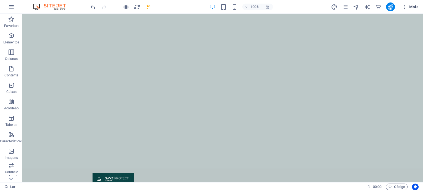
click at [413, 6] on font "Mais" at bounding box center [413, 7] width 9 height 4
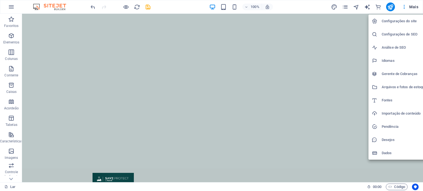
click at [388, 60] on font "Idiomas" at bounding box center [388, 61] width 13 height 4
select select "41"
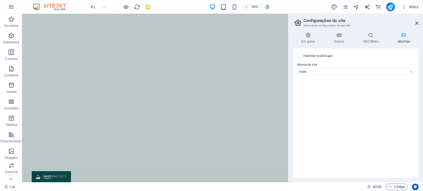
click at [308, 68] on label "Idioma do site" at bounding box center [355, 65] width 117 height 7
click at [308, 68] on select "Abkhaziano Longe afrikaans Akan albanês Amárico árabe Aragonês armênio Assamese…" at bounding box center [355, 71] width 117 height 7
drag, startPoint x: 415, startPoint y: 21, endPoint x: 379, endPoint y: 1, distance: 41.5
click at [415, 21] on icon at bounding box center [416, 23] width 3 height 4
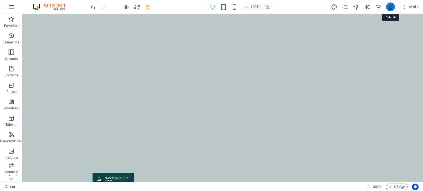
click at [391, 7] on icon "publicar" at bounding box center [390, 7] width 6 height 6
click at [391, 7] on body "Texto original Avalie a tradução O feedback vai ser usado para ajudar a melhora…" at bounding box center [211, 95] width 423 height 191
click at [391, 7] on icon "publicar" at bounding box center [390, 7] width 6 height 6
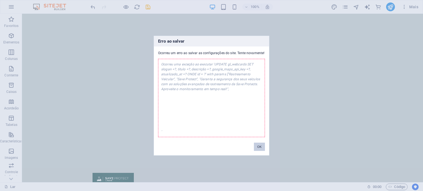
click at [257, 147] on font "OK" at bounding box center [259, 146] width 4 height 3
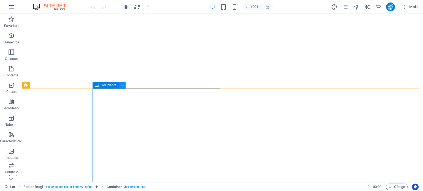
click at [121, 86] on icon at bounding box center [122, 86] width 3 height 6
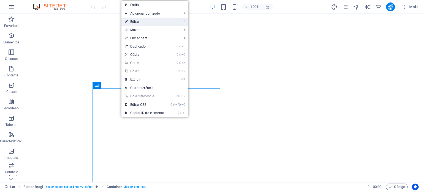
click at [140, 22] on link "⏎ Editar" at bounding box center [144, 22] width 46 height 8
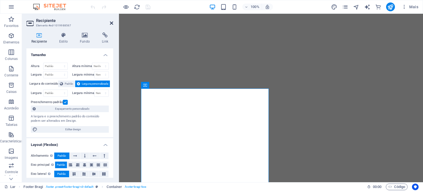
click at [112, 22] on icon at bounding box center [111, 23] width 3 height 4
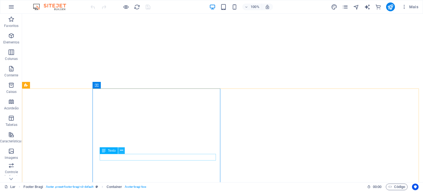
click at [120, 150] on icon at bounding box center [121, 151] width 3 height 6
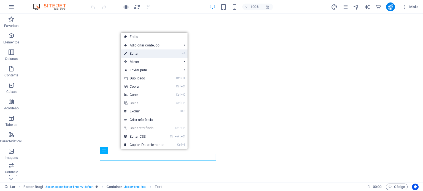
click at [134, 52] on font "Editar" at bounding box center [134, 54] width 9 height 4
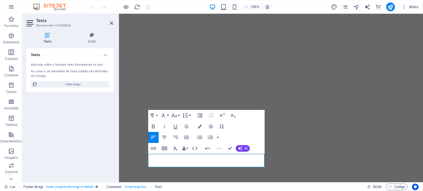
click at [212, 127] on icon "button" at bounding box center [211, 127] width 4 height 4
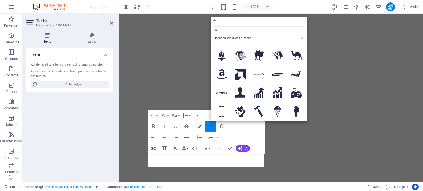
type input "a"
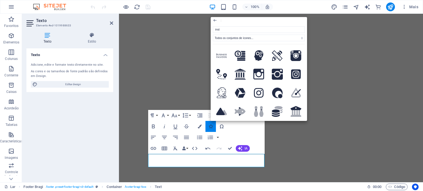
type input "insta"
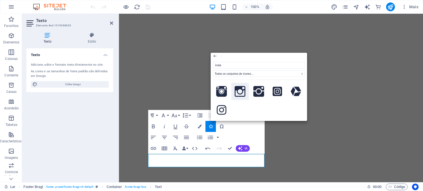
click at [242, 89] on icon at bounding box center [240, 91] width 11 height 11
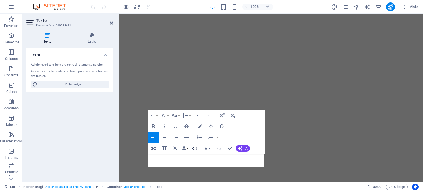
click at [193, 147] on icon "button" at bounding box center [194, 148] width 7 height 7
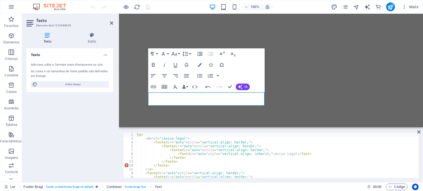
click at [104, 158] on div "Texto Adicione, edite e formate texto diretamente no site. As cores e os tamanh…" at bounding box center [69, 113] width 87 height 130
click at [153, 88] on icon "button" at bounding box center [153, 87] width 7 height 7
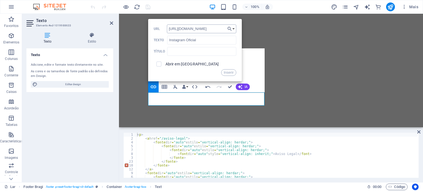
scroll to position [0, 68]
type input "[URL][DOMAIN_NAME]"
drag, startPoint x: 206, startPoint y: 39, endPoint x: 162, endPoint y: 45, distance: 45.0
click at [162, 45] on div "[URL][DOMAIN_NAME] URL Instagram Oficial Texto Título Abrir em nova aba Inserir" at bounding box center [195, 51] width 83 height 52
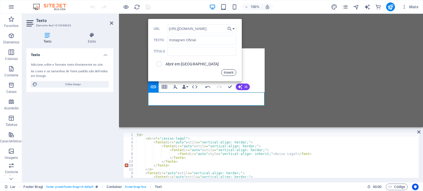
click at [226, 74] on font "Inserir" at bounding box center [229, 73] width 10 height 4
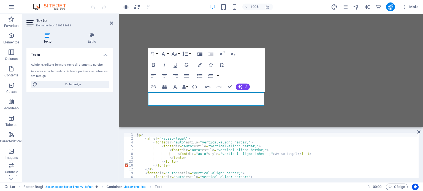
click at [85, 123] on div "Texto Adicione, edite e formate texto diretamente no site. As cores e os tamanh…" at bounding box center [69, 113] width 87 height 130
click at [419, 132] on icon at bounding box center [418, 132] width 3 height 4
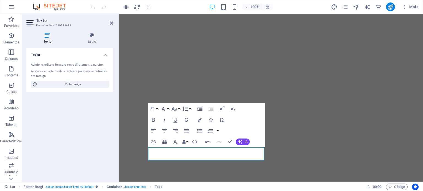
click at [92, 146] on div "Texto Adicione, edite e formate texto diretamente no site. As cores e os tamanh…" at bounding box center [69, 113] width 87 height 130
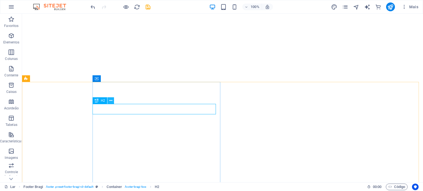
click at [110, 101] on icon at bounding box center [110, 101] width 3 height 6
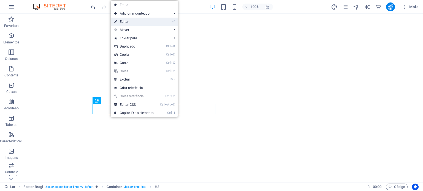
click at [126, 21] on font "Editar" at bounding box center [124, 22] width 9 height 4
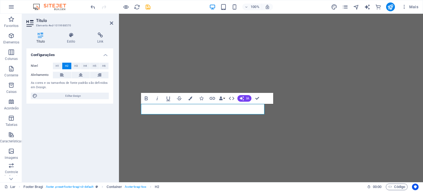
click at [67, 152] on div "Configurações Nível H1 H2 H3 H4 H5 H6 Alinhamento As cores e os tamanhos de fon…" at bounding box center [69, 113] width 87 height 130
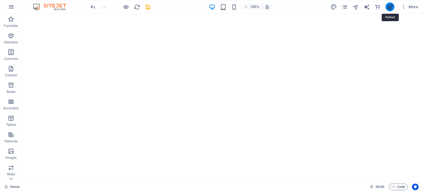
click at [390, 9] on icon "publish" at bounding box center [390, 7] width 6 height 6
